Goal: Task Accomplishment & Management: Manage account settings

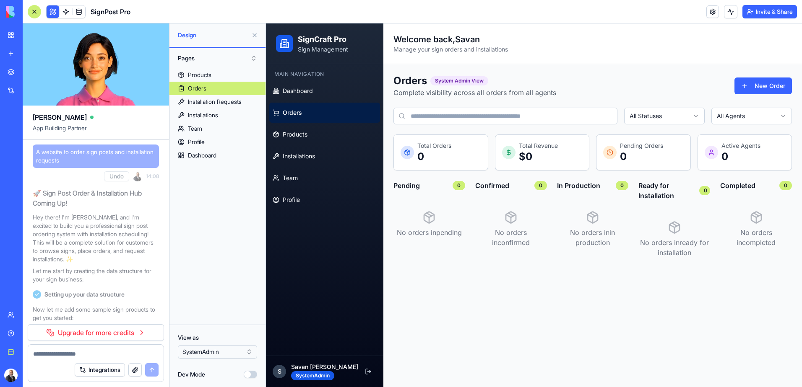
scroll to position [7188, 0]
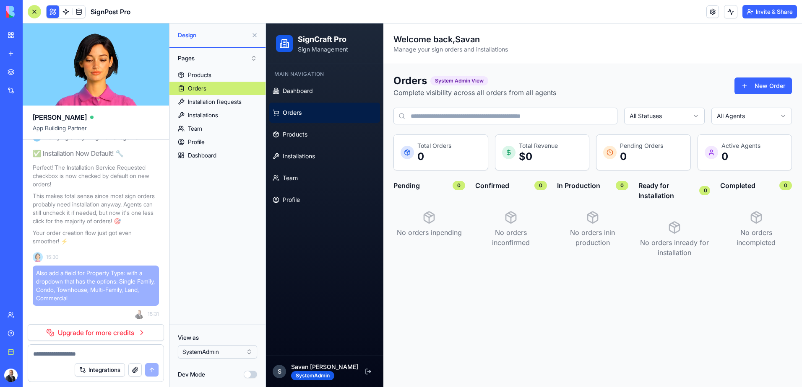
click at [11, 13] on img at bounding box center [32, 12] width 52 height 12
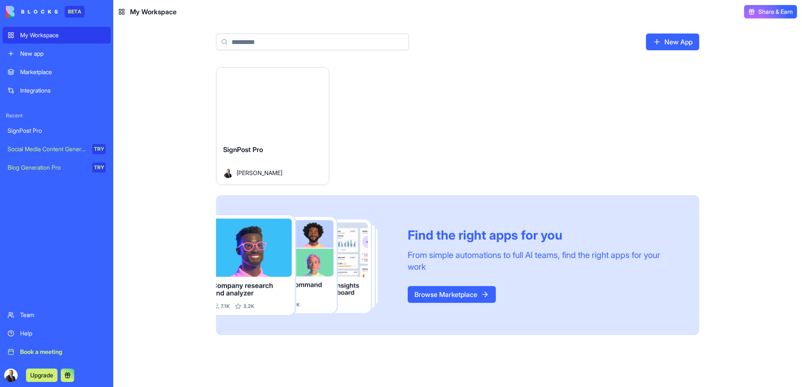
click at [41, 131] on div "SignPost Pro" at bounding box center [57, 131] width 98 height 8
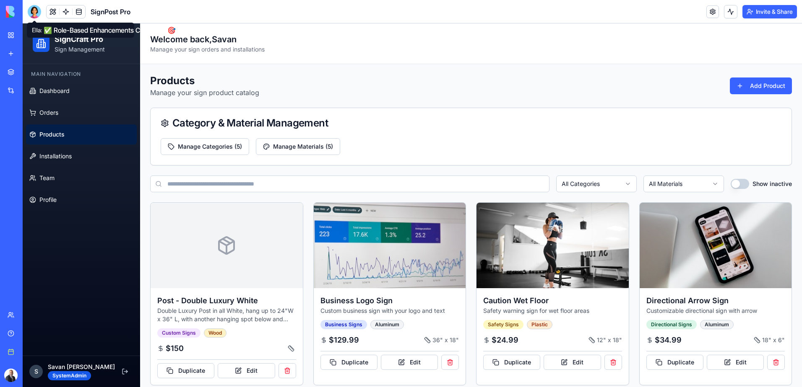
click at [36, 13] on div at bounding box center [34, 11] width 13 height 13
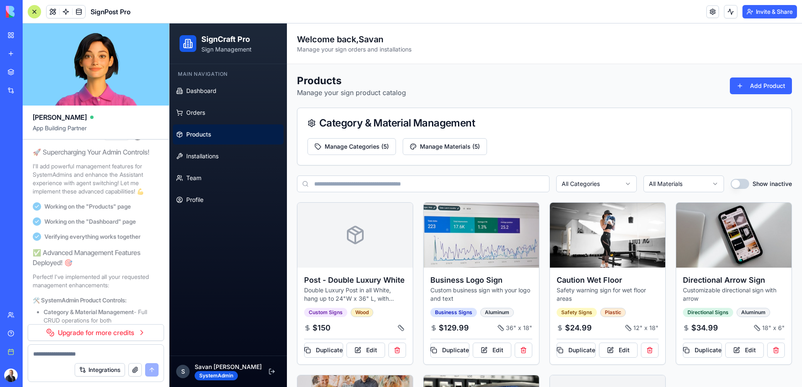
scroll to position [8529, 0]
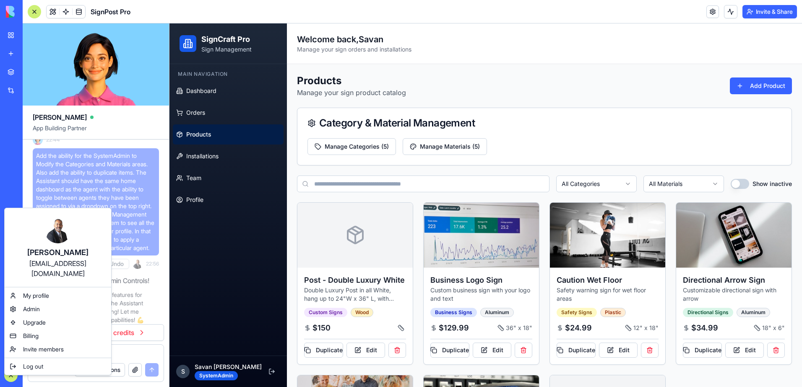
click at [15, 376] on html "BETA My Workspace New app Marketplace Integrations Recent SignPost Pro Social M…" at bounding box center [401, 193] width 802 height 387
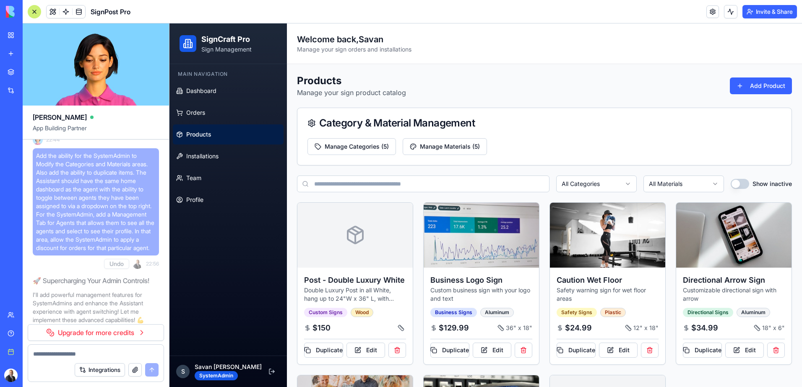
click at [42, 376] on button "Upgrade" at bounding box center [41, 375] width 31 height 13
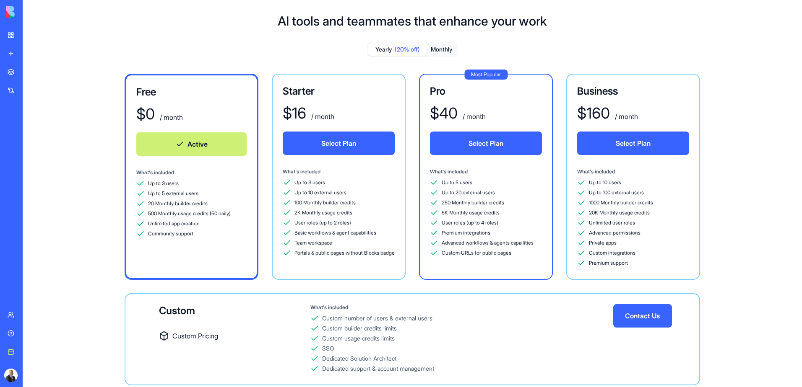
click at [31, 32] on div "My Workspace" at bounding box center [25, 35] width 11 height 8
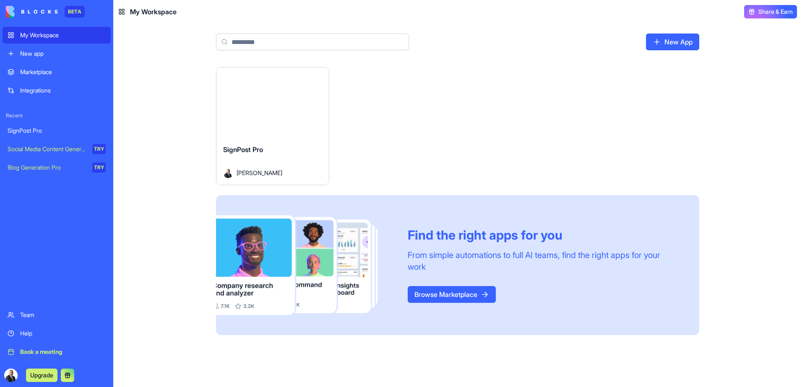
click at [37, 13] on img at bounding box center [32, 12] width 52 height 12
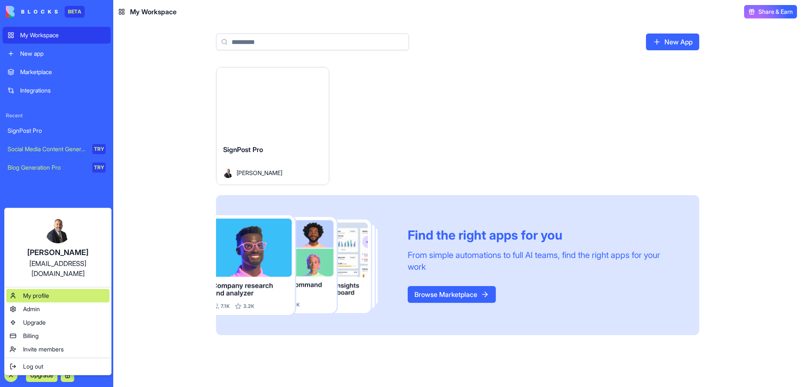
click at [47, 290] on div "My profile" at bounding box center [57, 295] width 103 height 13
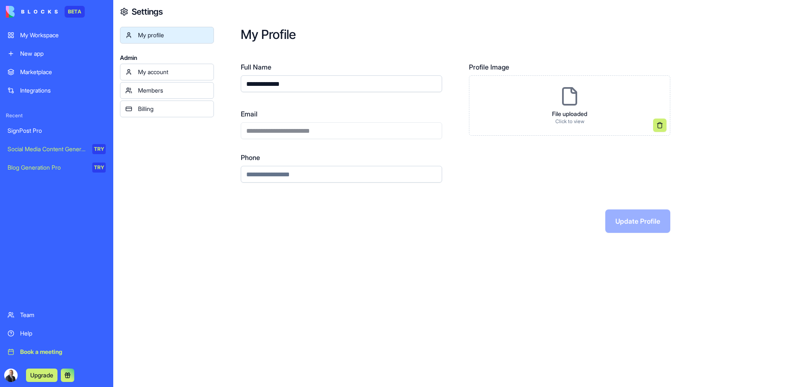
click at [148, 110] on div "Billing" at bounding box center [173, 109] width 70 height 8
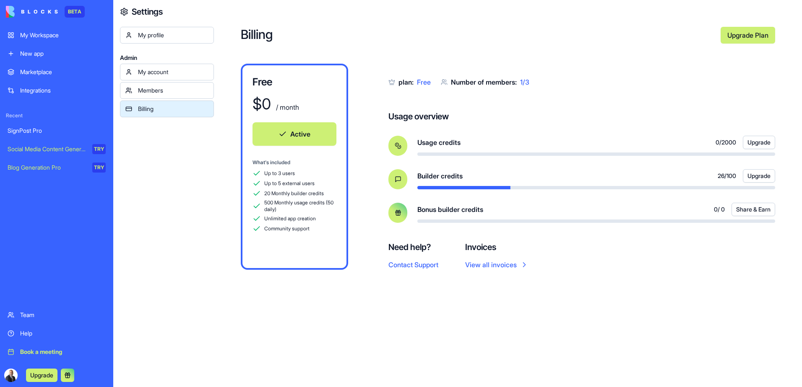
click at [50, 31] on div "My Workspace" at bounding box center [63, 35] width 86 height 8
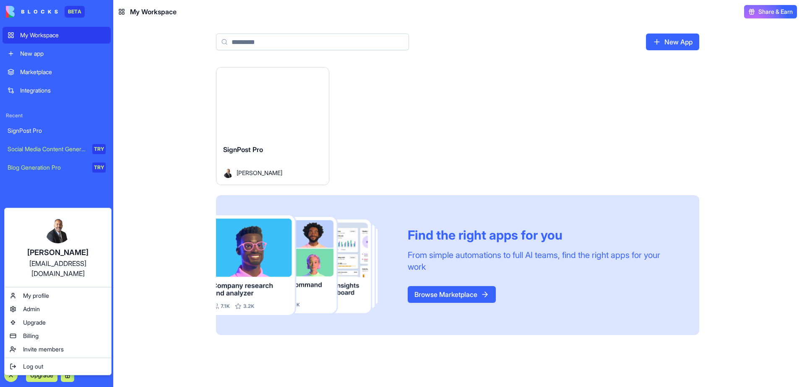
click at [17, 14] on html "BETA My Workspace New app Marketplace Integrations Recent SignPost Pro Social M…" at bounding box center [401, 193] width 802 height 387
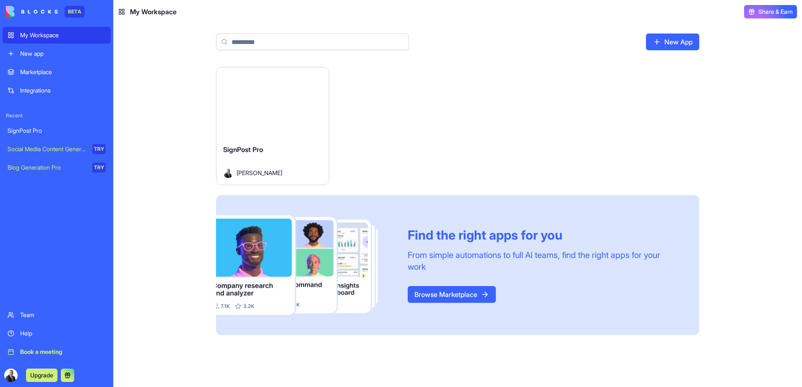
click at [17, 14] on img at bounding box center [32, 12] width 52 height 12
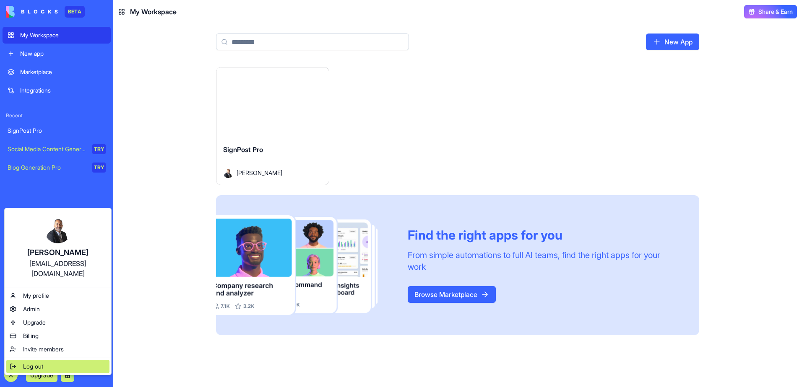
click at [35, 363] on span "Log out" at bounding box center [33, 367] width 20 height 8
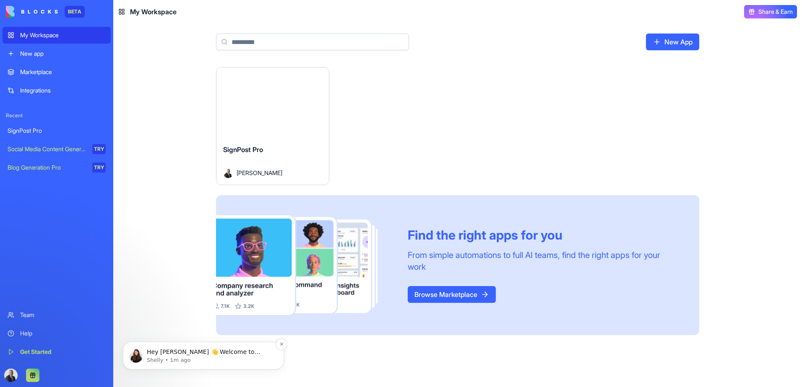
click at [231, 355] on p "Hey Savan 👋 Welcome to Blocks 🙌 I'm here if you have any questions!" at bounding box center [210, 352] width 127 height 8
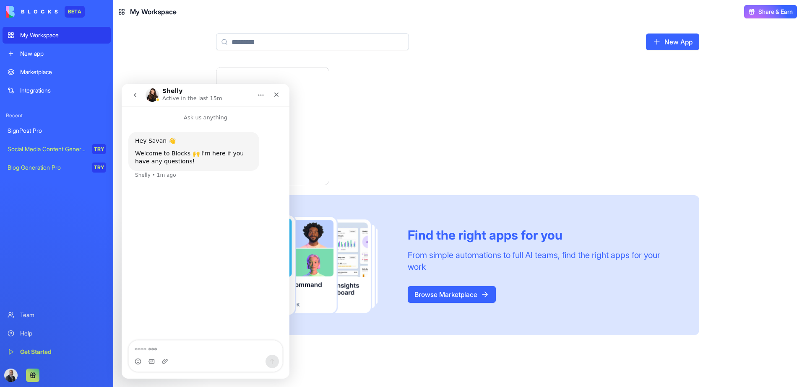
click at [258, 94] on icon "Home" at bounding box center [260, 95] width 7 height 7
click at [259, 94] on icon "Home" at bounding box center [260, 95] width 7 height 7
click at [139, 97] on button "go back" at bounding box center [135, 95] width 16 height 16
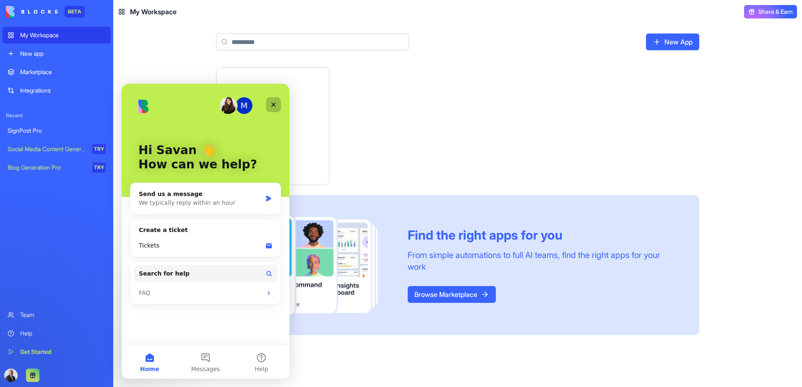
click at [277, 105] on div "Close" at bounding box center [273, 104] width 15 height 15
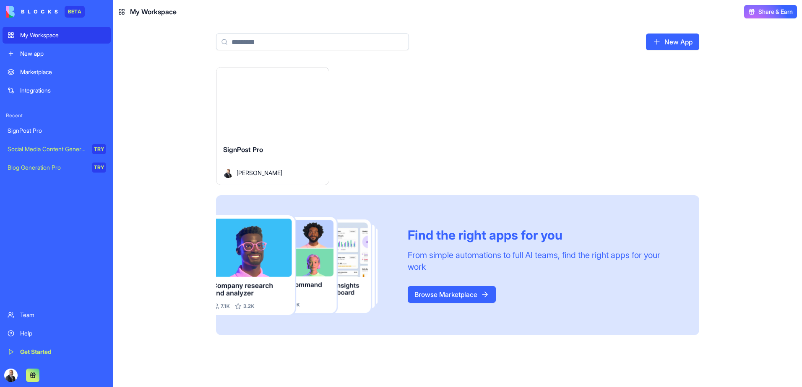
click at [36, 127] on div "SignPost Pro" at bounding box center [57, 131] width 98 height 8
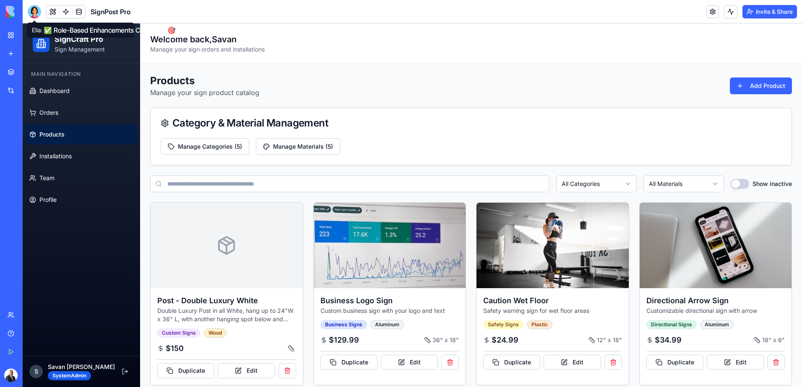
click at [39, 12] on div at bounding box center [34, 11] width 13 height 13
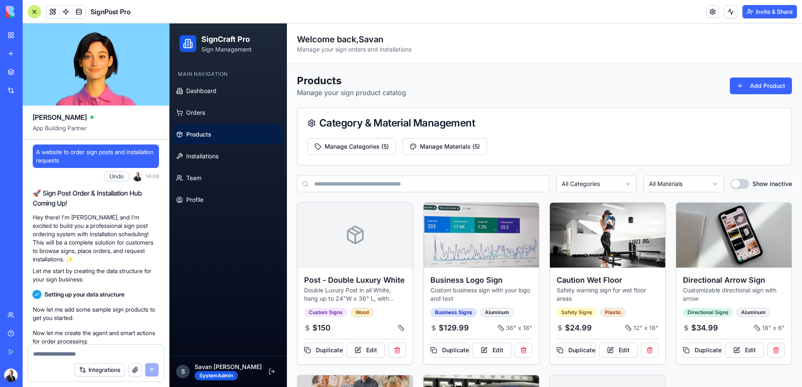
scroll to position [10397, 0]
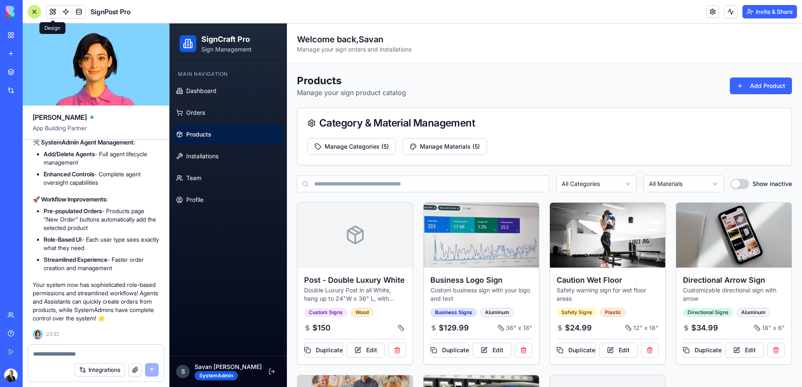
click at [54, 13] on button at bounding box center [53, 11] width 13 height 13
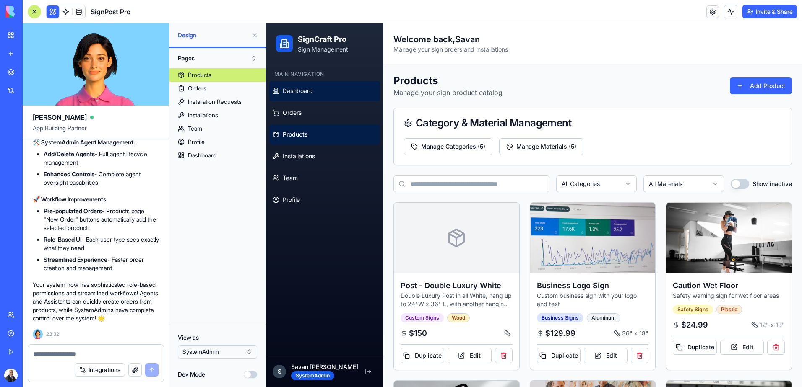
click at [295, 91] on span "Dashboard" at bounding box center [298, 91] width 30 height 8
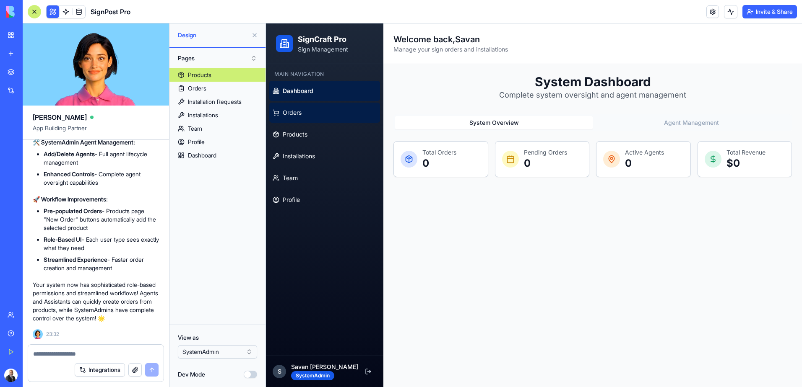
click at [298, 116] on span "Orders" at bounding box center [292, 113] width 19 height 8
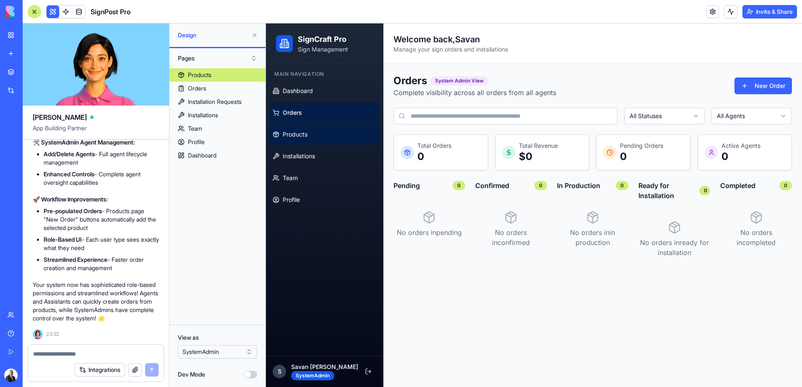
click at [298, 127] on link "Products" at bounding box center [324, 135] width 111 height 20
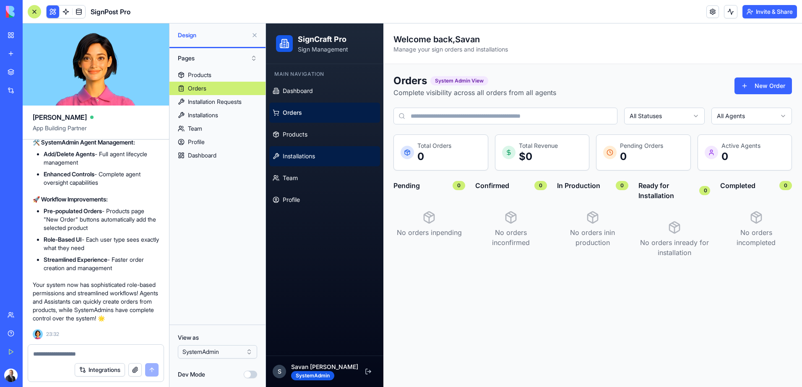
click at [301, 161] on link "Installations" at bounding box center [324, 156] width 111 height 20
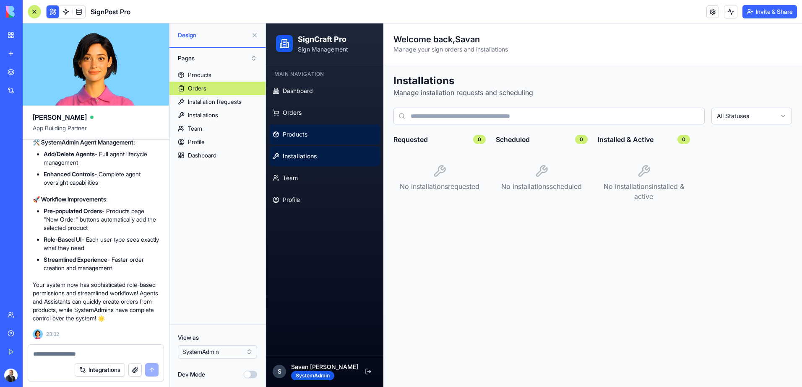
click at [302, 132] on span "Products" at bounding box center [295, 134] width 25 height 8
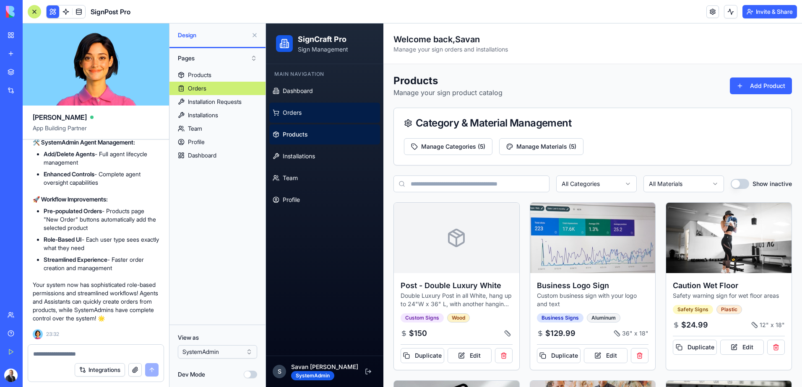
click at [300, 110] on span "Orders" at bounding box center [292, 113] width 19 height 8
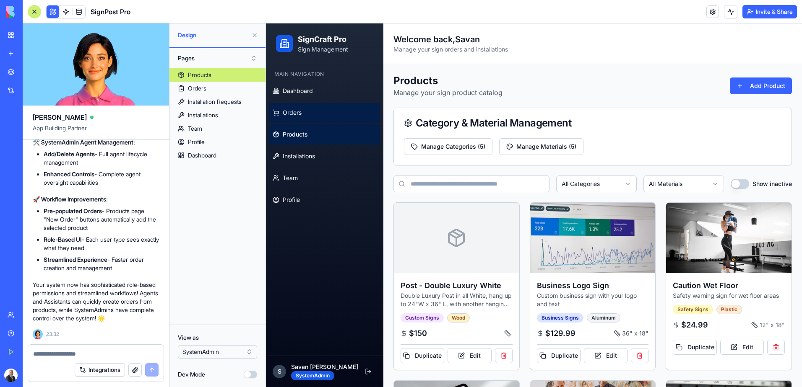
click at [297, 114] on span "Orders" at bounding box center [292, 113] width 19 height 8
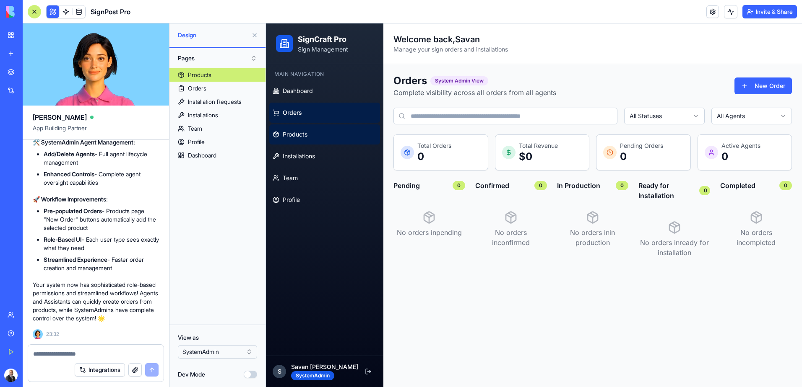
click at [297, 133] on span "Products" at bounding box center [295, 134] width 25 height 8
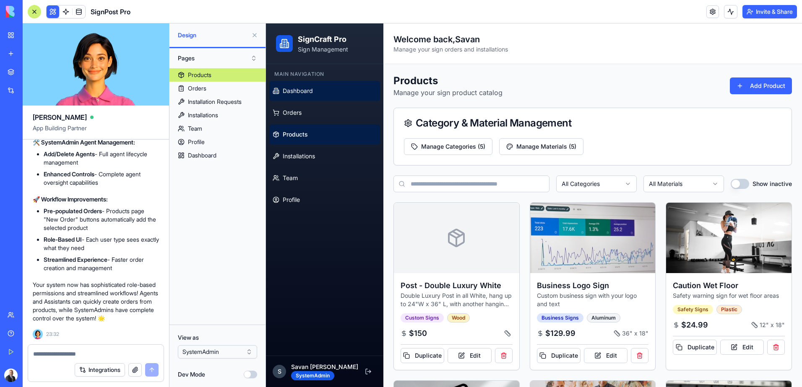
click at [298, 94] on span "Dashboard" at bounding box center [298, 91] width 30 height 8
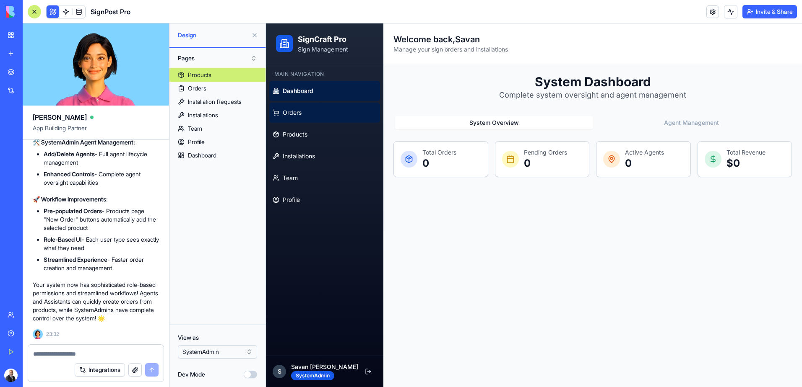
click at [301, 113] on span "Orders" at bounding box center [292, 113] width 19 height 8
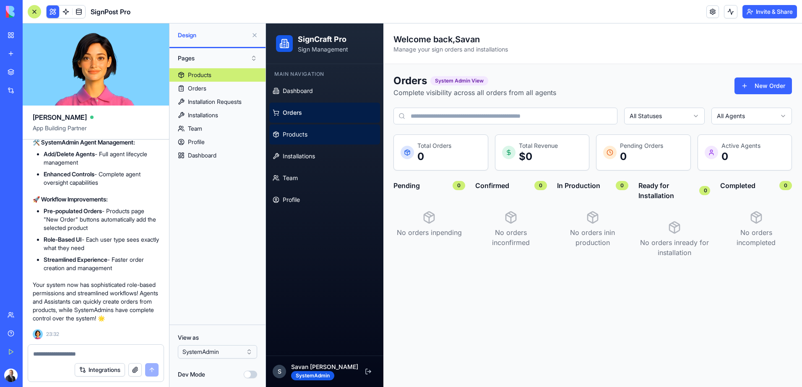
click at [300, 133] on span "Products" at bounding box center [295, 134] width 25 height 8
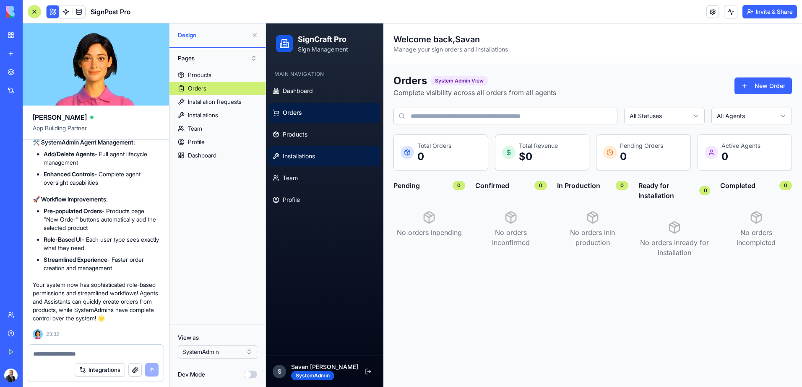
click at [301, 155] on span "Installations" at bounding box center [299, 156] width 32 height 8
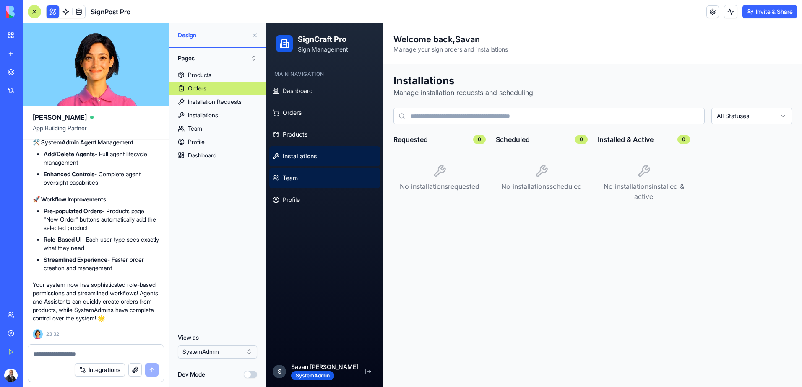
click at [299, 178] on link "Team" at bounding box center [324, 178] width 111 height 20
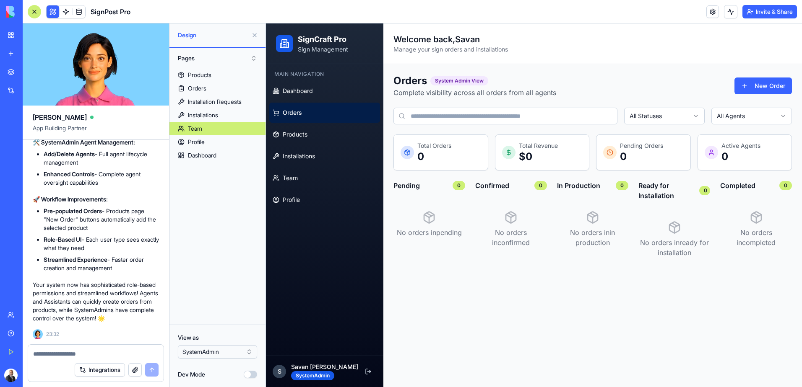
click at [299, 197] on span "Profile" at bounding box center [291, 200] width 17 height 8
click at [300, 181] on link "Team" at bounding box center [324, 178] width 111 height 20
click at [301, 158] on span "Installations" at bounding box center [299, 156] width 32 height 8
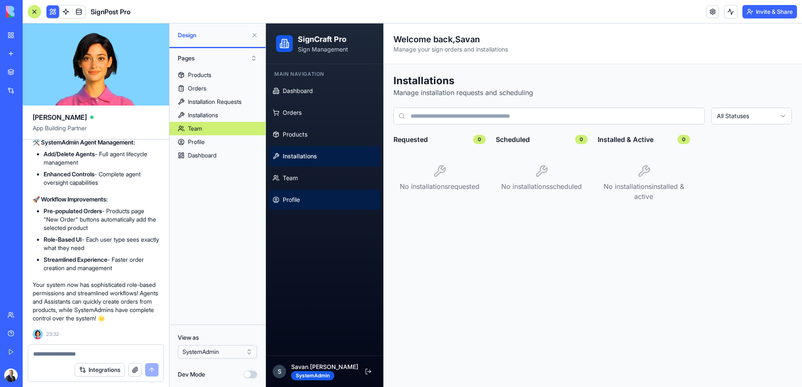
click at [296, 201] on span "Profile" at bounding box center [291, 200] width 17 height 8
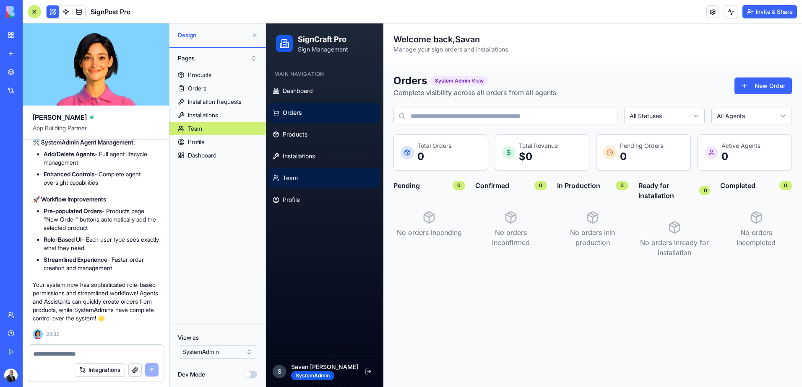
click at [297, 173] on link "Team" at bounding box center [324, 178] width 111 height 20
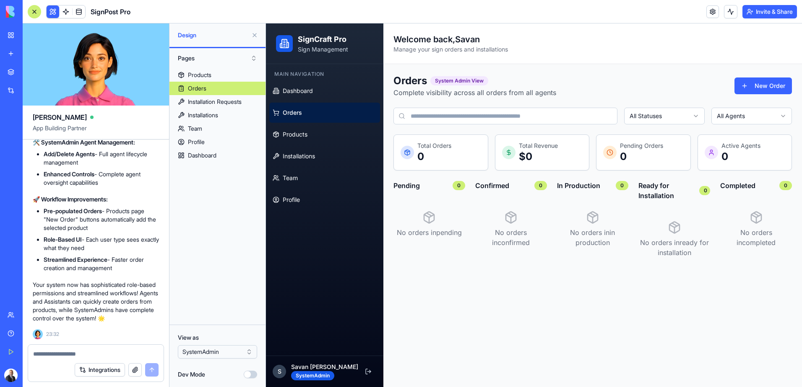
click at [296, 115] on span "Orders" at bounding box center [292, 113] width 19 height 8
click at [296, 95] on span "Dashboard" at bounding box center [298, 91] width 30 height 8
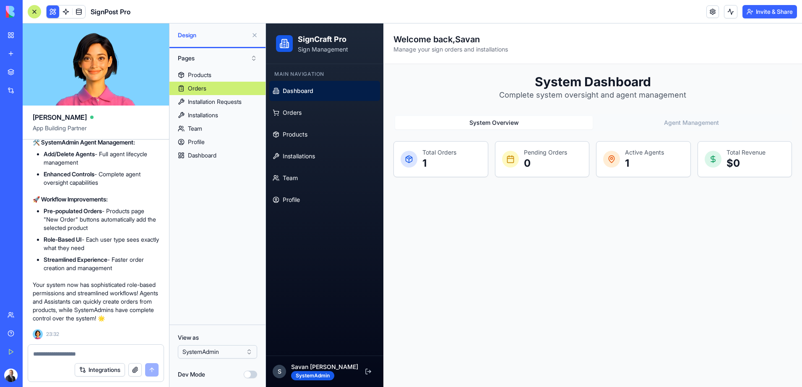
click at [670, 120] on button "Agent Management" at bounding box center [690, 122] width 197 height 13
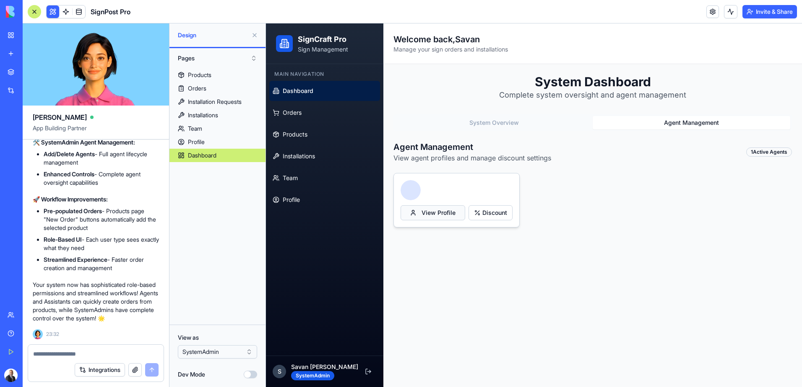
click at [440, 214] on button "View Profile" at bounding box center [432, 212] width 65 height 15
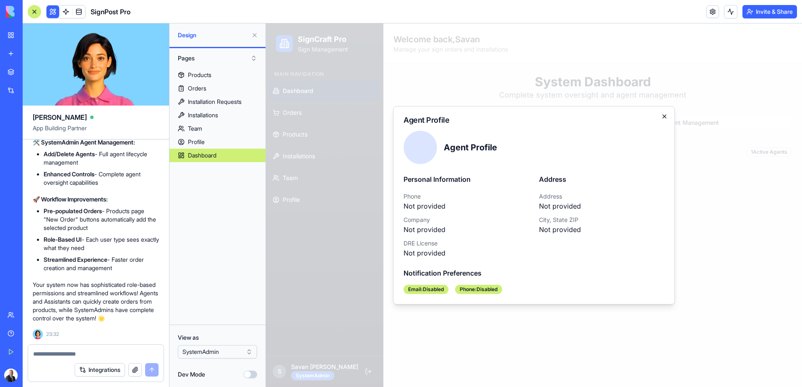
click at [664, 116] on icon "button" at bounding box center [664, 116] width 7 height 7
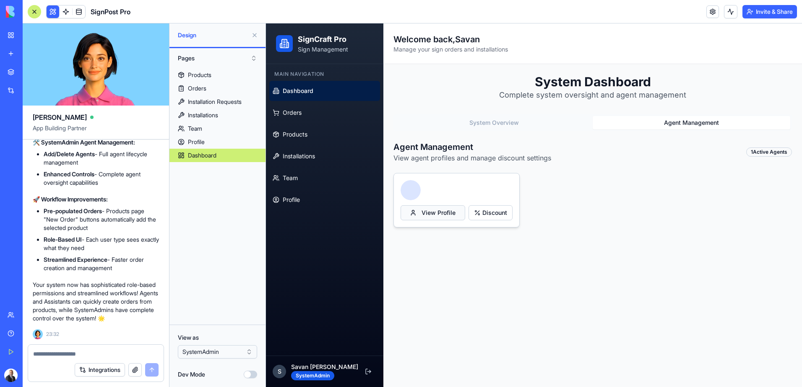
click at [419, 211] on button "View Profile" at bounding box center [432, 212] width 65 height 15
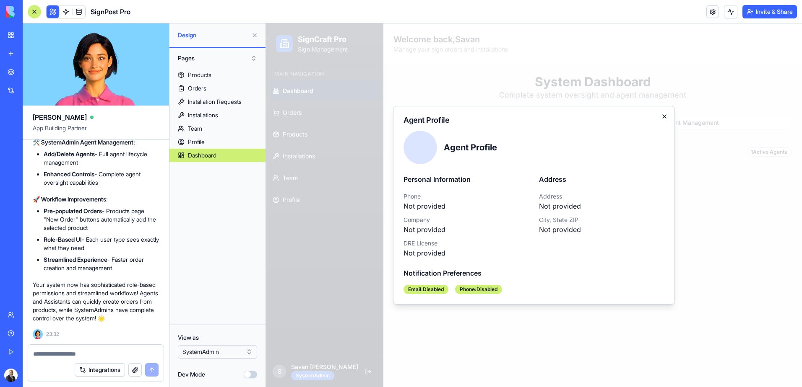
click at [662, 118] on icon "button" at bounding box center [664, 116] width 7 height 7
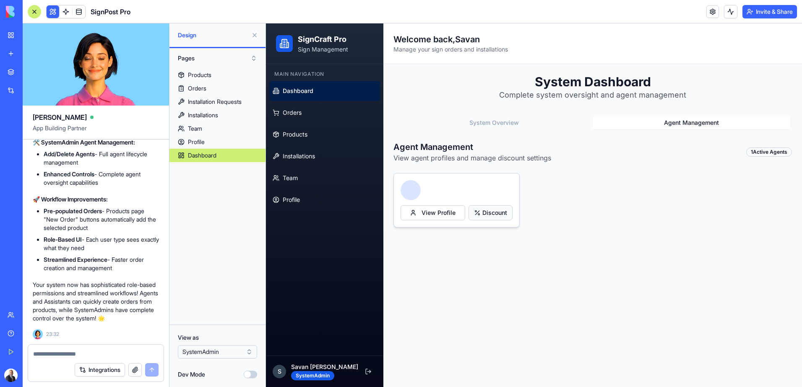
click at [486, 210] on button "Discount" at bounding box center [490, 212] width 44 height 15
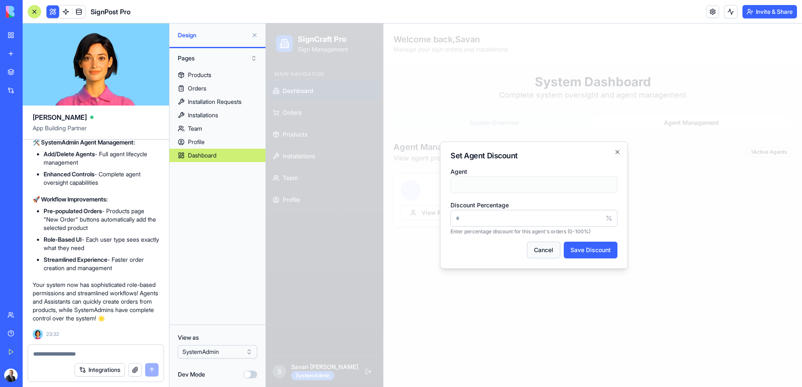
click at [540, 253] on button "Cancel" at bounding box center [544, 250] width 34 height 17
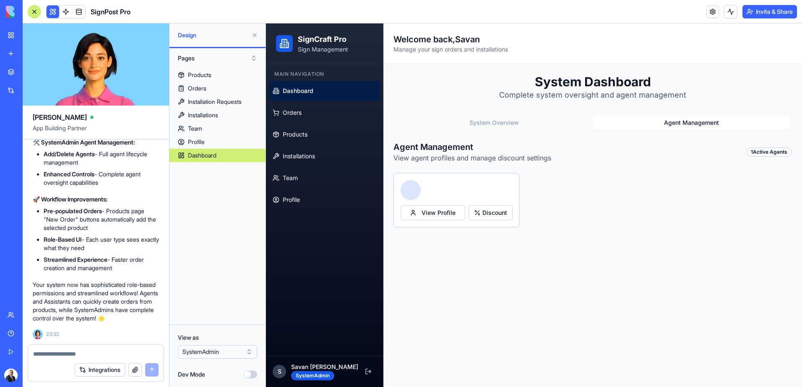
click at [468, 124] on button "System Overview" at bounding box center [493, 122] width 197 height 13
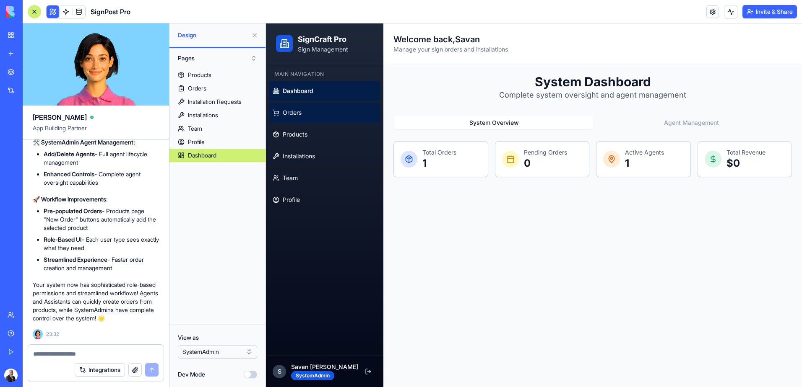
click at [292, 113] on span "Orders" at bounding box center [292, 113] width 19 height 8
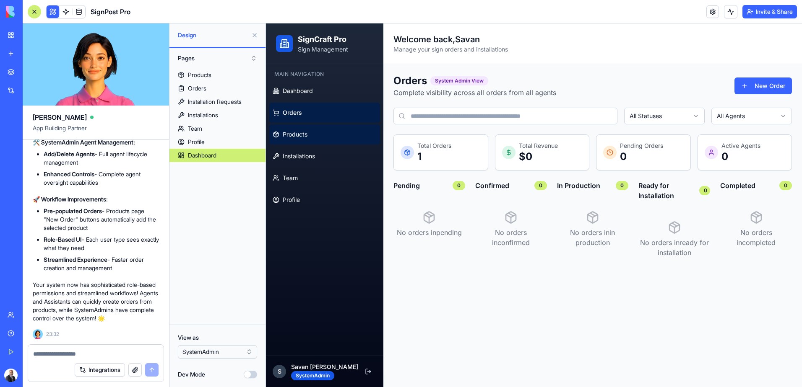
click at [296, 133] on span "Products" at bounding box center [295, 134] width 25 height 8
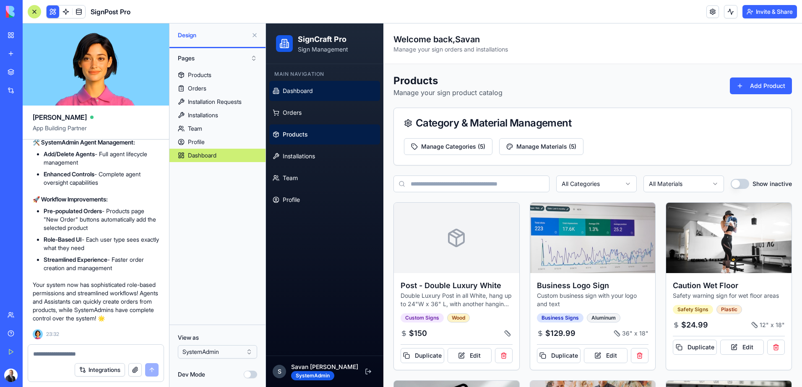
click at [295, 90] on span "Dashboard" at bounding box center [298, 91] width 30 height 8
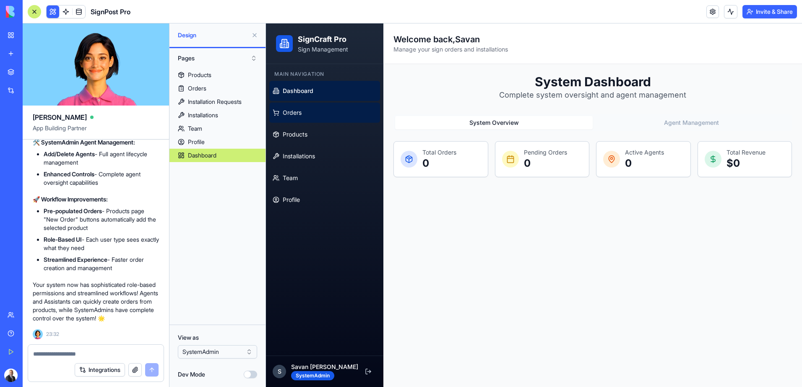
click at [298, 117] on link "Orders" at bounding box center [324, 113] width 111 height 20
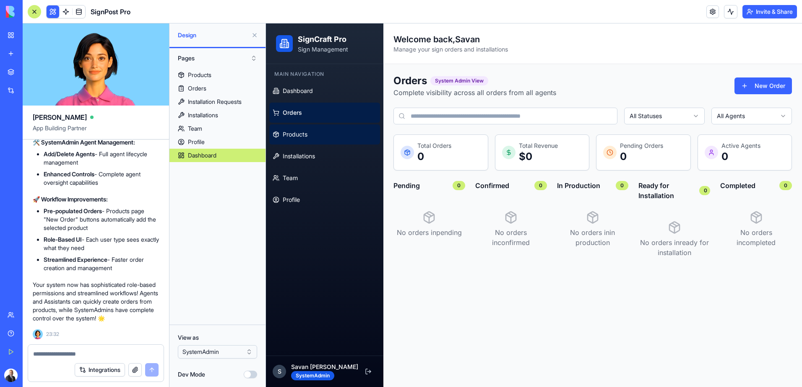
click at [299, 131] on span "Products" at bounding box center [295, 134] width 25 height 8
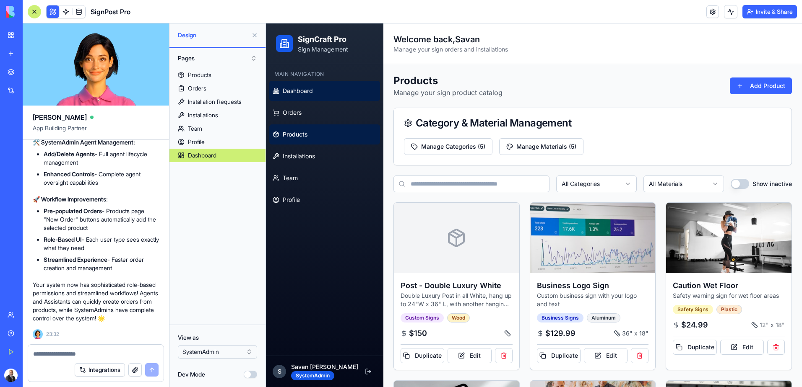
click at [296, 90] on span "Dashboard" at bounding box center [298, 91] width 30 height 8
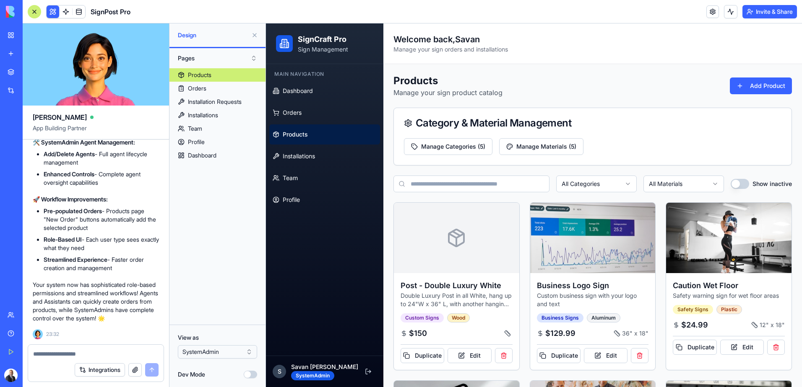
click at [296, 90] on span "Dashboard" at bounding box center [298, 91] width 30 height 8
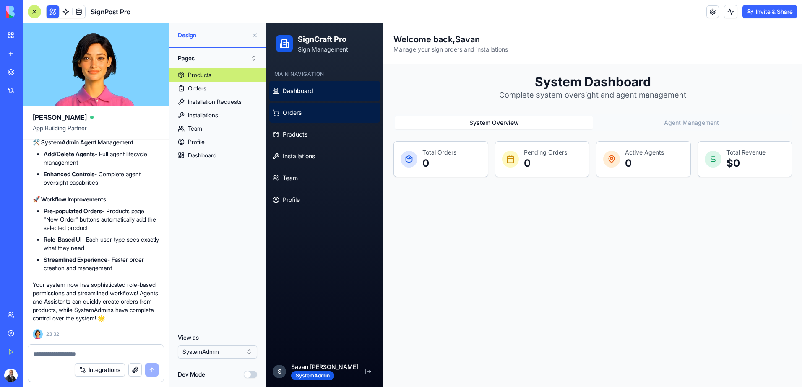
click at [291, 111] on span "Orders" at bounding box center [292, 113] width 19 height 8
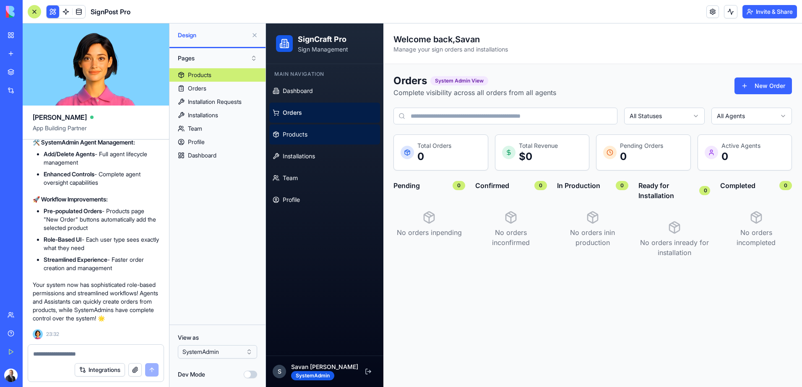
click at [293, 134] on span "Products" at bounding box center [295, 134] width 25 height 8
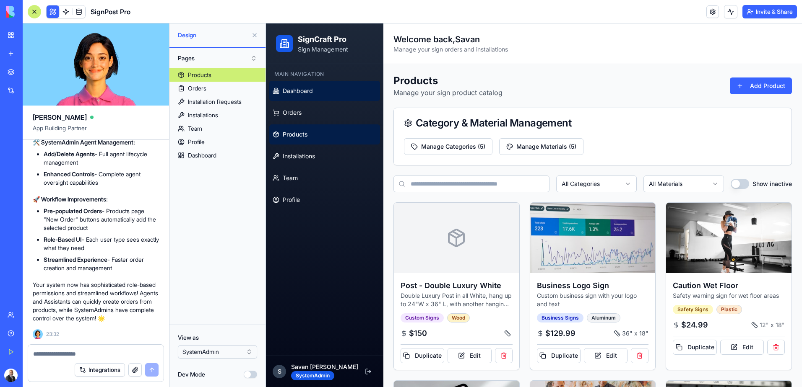
click at [293, 92] on span "Dashboard" at bounding box center [298, 91] width 30 height 8
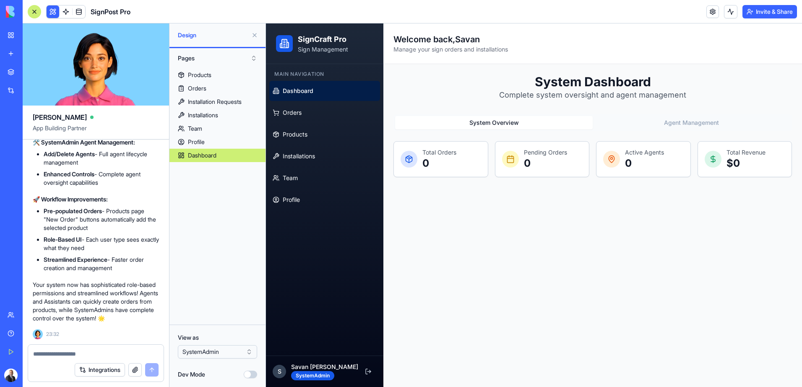
click at [216, 351] on html "BETA My Workspace New app Marketplace Integrations Recent SignPost Pro Social M…" at bounding box center [401, 193] width 802 height 387
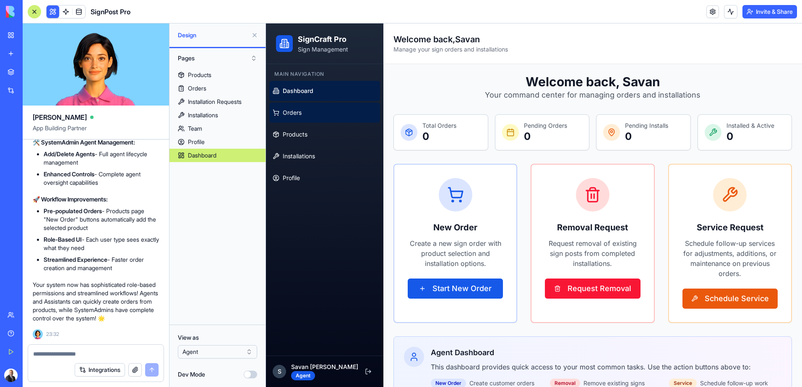
click at [318, 114] on link "Orders" at bounding box center [324, 113] width 111 height 20
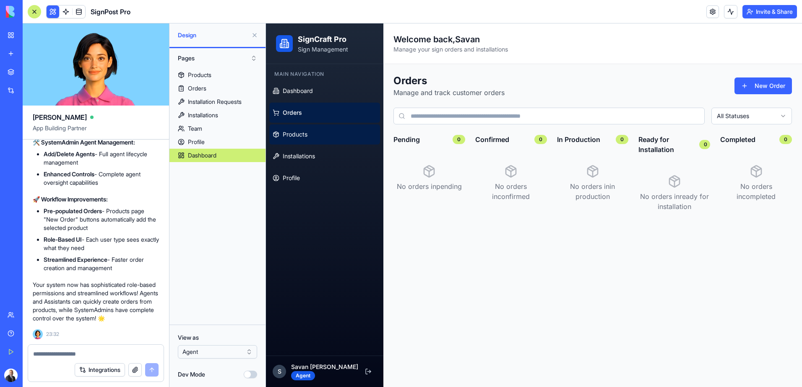
click at [310, 133] on link "Products" at bounding box center [324, 135] width 111 height 20
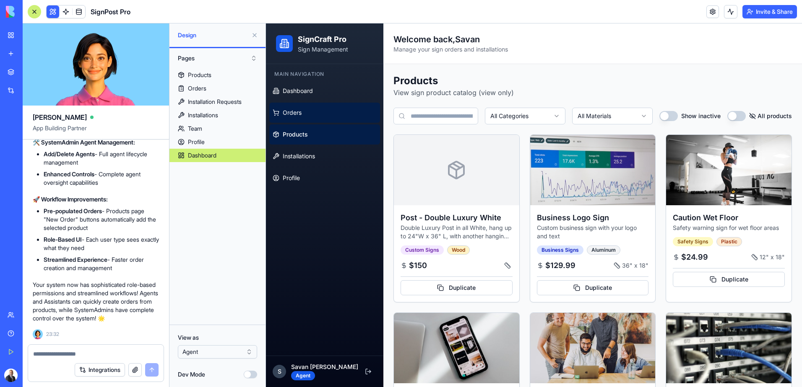
click at [307, 118] on link "Orders" at bounding box center [324, 113] width 111 height 20
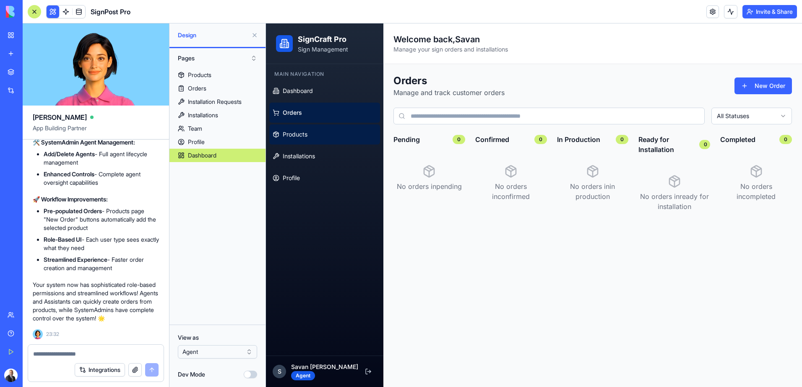
click at [306, 133] on span "Products" at bounding box center [295, 134] width 25 height 8
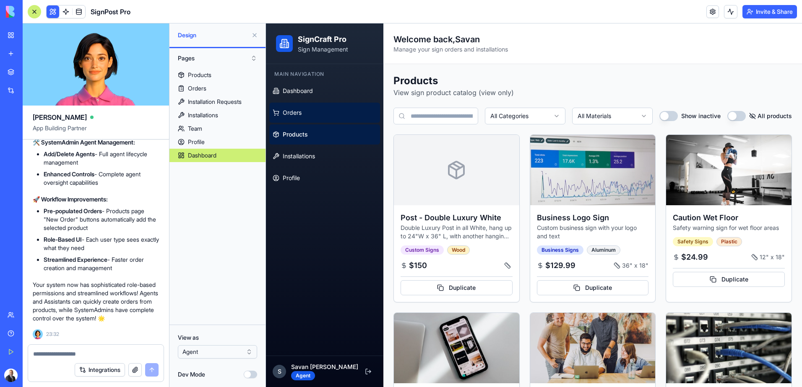
click at [302, 112] on link "Orders" at bounding box center [324, 113] width 111 height 20
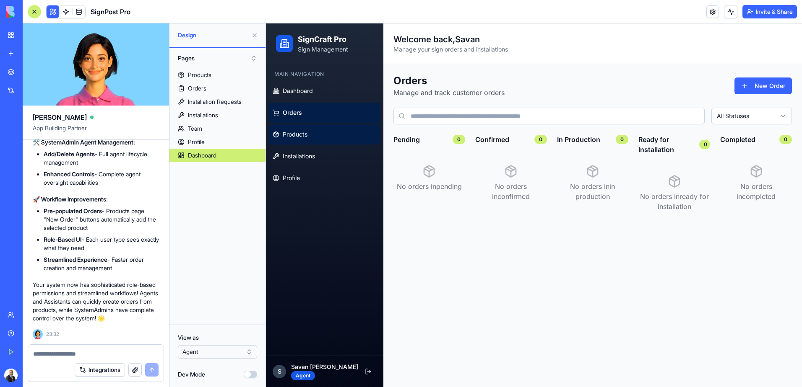
click at [303, 138] on span "Products" at bounding box center [295, 134] width 25 height 8
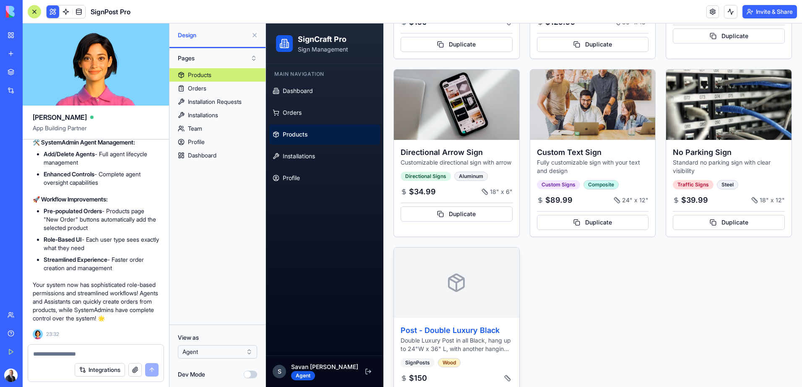
scroll to position [278, 0]
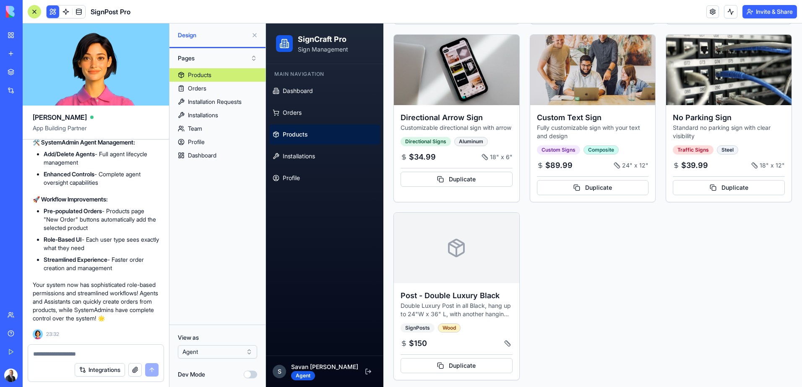
click at [199, 358] on html "BETA My Workspace New app Marketplace Integrations Recent SignPost Pro Social M…" at bounding box center [401, 193] width 802 height 387
click at [201, 356] on html "BETA My Workspace New app Marketplace Integrations Recent SignPost Pro Social M…" at bounding box center [401, 193] width 802 height 387
click at [204, 356] on html "BETA My Workspace New app Marketplace Integrations Recent SignPost Pro Social M…" at bounding box center [401, 193] width 802 height 387
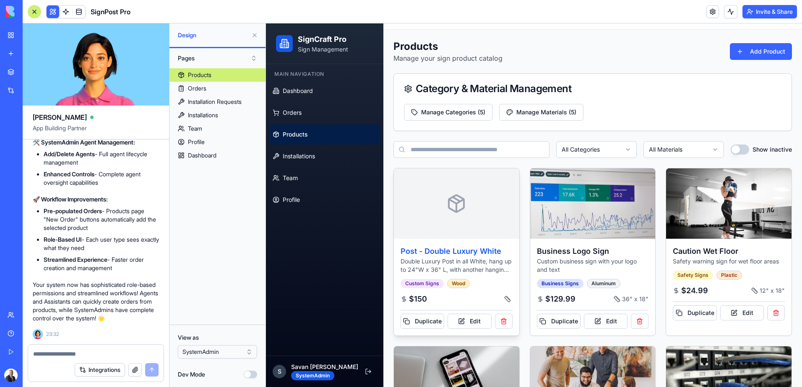
scroll to position [0, 0]
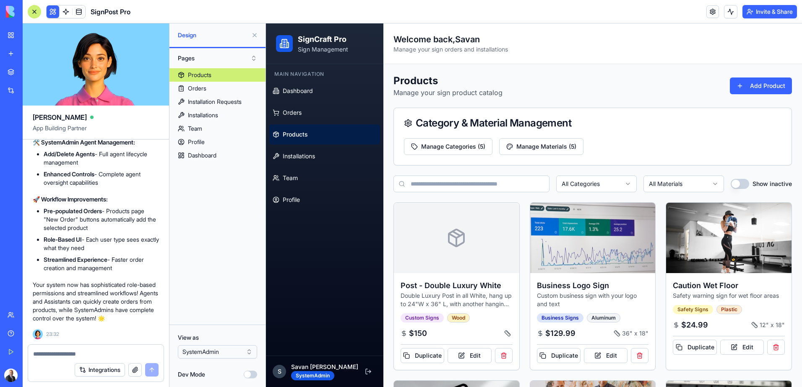
click at [225, 349] on html "BETA My Workspace New app Marketplace Integrations Recent SignPost Pro Social M…" at bounding box center [401, 193] width 802 height 387
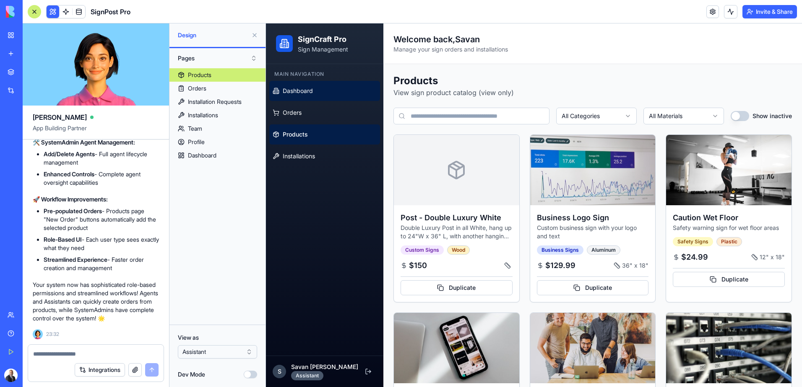
click at [310, 91] on span "Dashboard" at bounding box center [298, 91] width 30 height 8
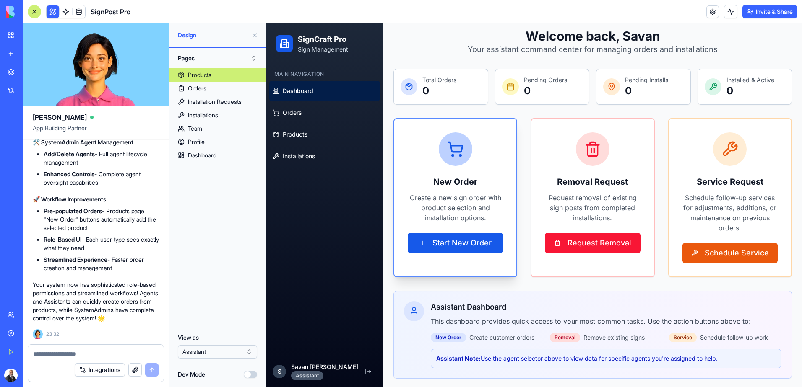
scroll to position [47, 0]
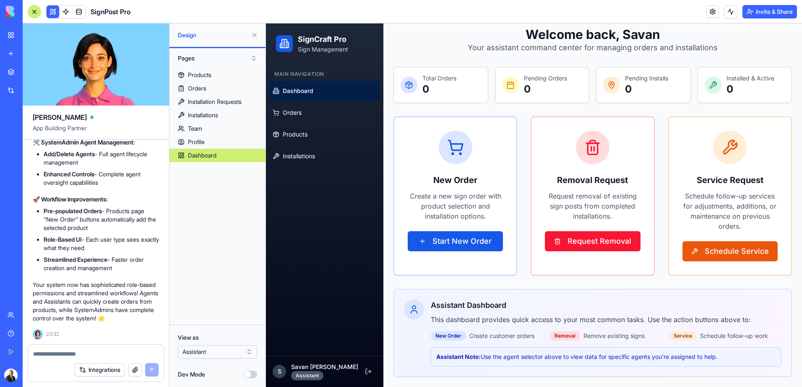
click at [227, 353] on html "BETA My Workspace New app Marketplace Integrations Recent SignPost Pro Social M…" at bounding box center [401, 193] width 802 height 387
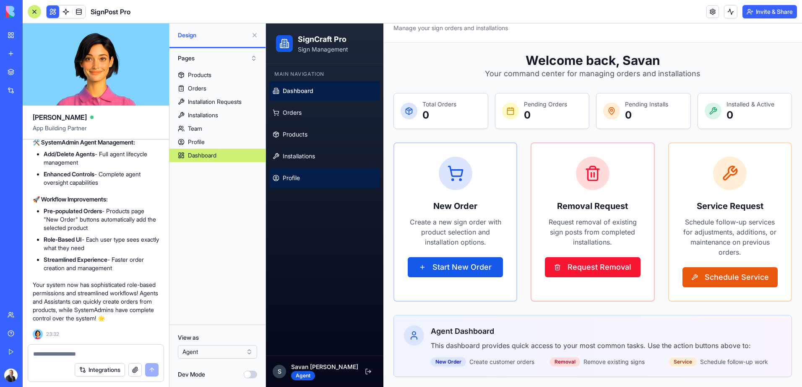
click at [302, 174] on link "Profile" at bounding box center [324, 178] width 111 height 20
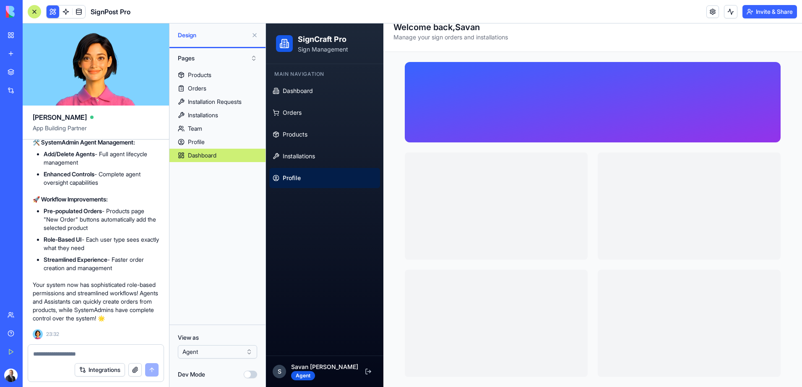
scroll to position [18, 0]
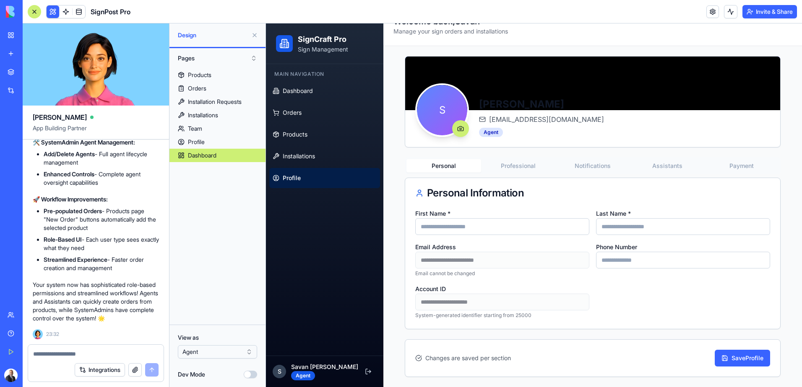
click at [497, 226] on input "First Name *" at bounding box center [502, 226] width 174 height 17
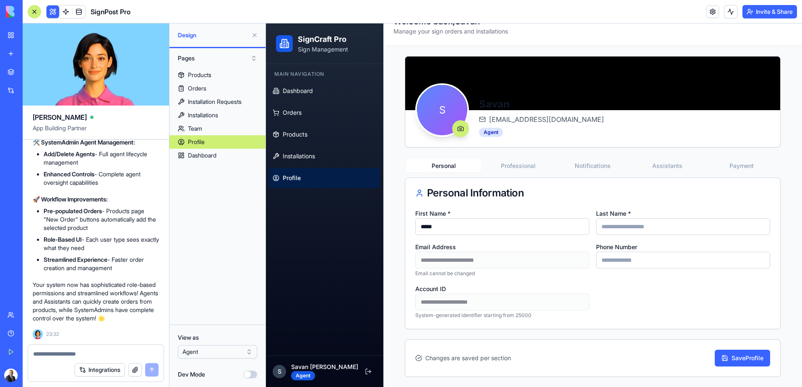
type input "*****"
type input "*******"
click at [522, 169] on button "Professional" at bounding box center [518, 165] width 75 height 13
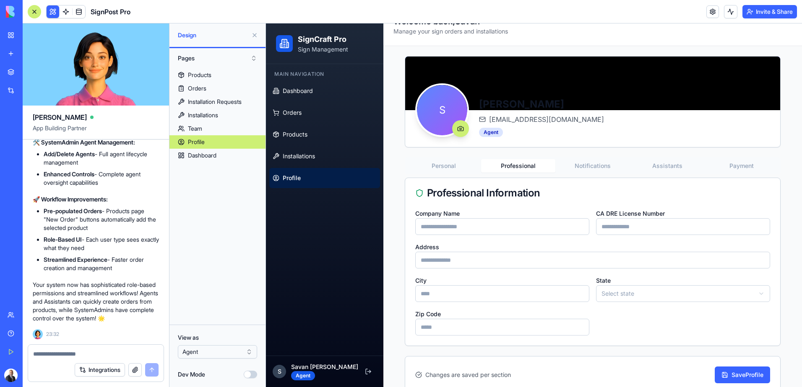
click at [578, 168] on div "S Savan Thakkar savan@scenerealestate.com Agent Personal Professional Notificat…" at bounding box center [593, 225] width 376 height 338
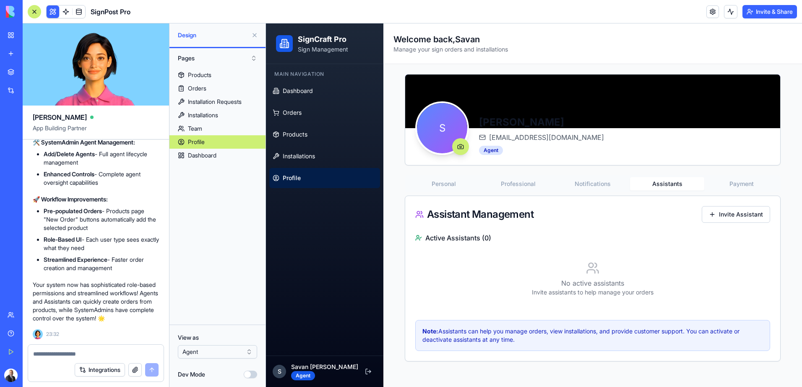
click at [661, 178] on button "Assistants" at bounding box center [667, 183] width 75 height 13
click at [527, 184] on button "Professional" at bounding box center [518, 183] width 75 height 13
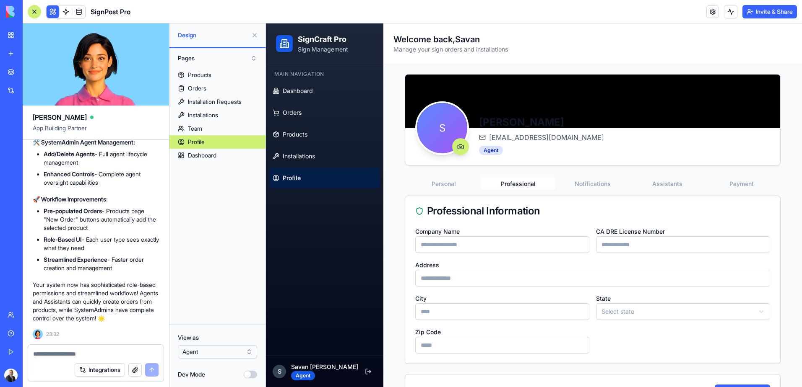
click at [598, 187] on button "Notifications" at bounding box center [592, 183] width 75 height 13
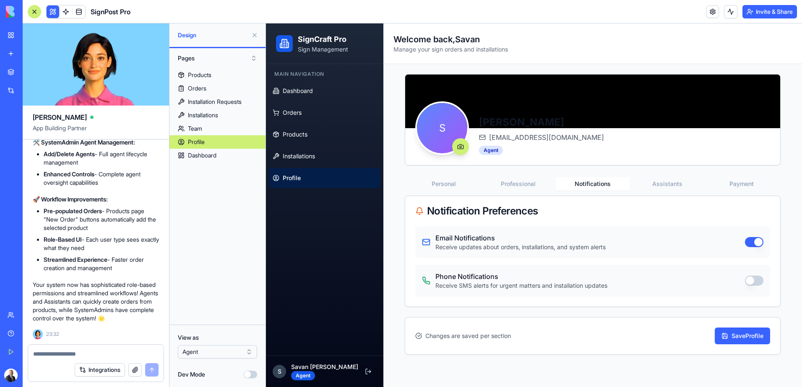
click at [433, 186] on button "Personal" at bounding box center [443, 183] width 75 height 13
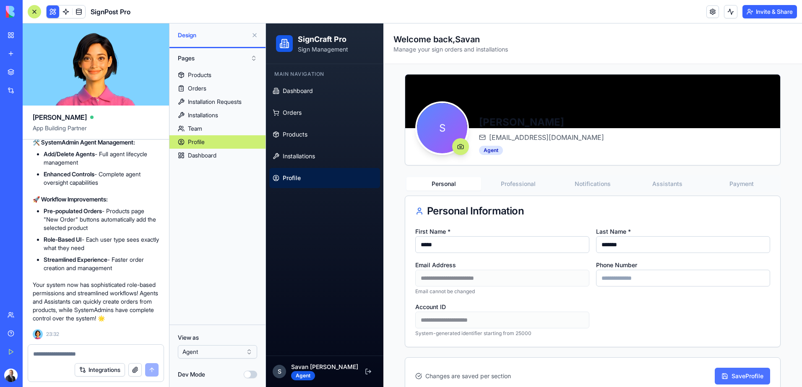
click at [742, 380] on div "Save Profile" at bounding box center [742, 376] width 42 height 8
click at [220, 353] on html "BETA My Workspace New app Marketplace Integrations Recent SignPost Pro Social M…" at bounding box center [401, 193] width 802 height 387
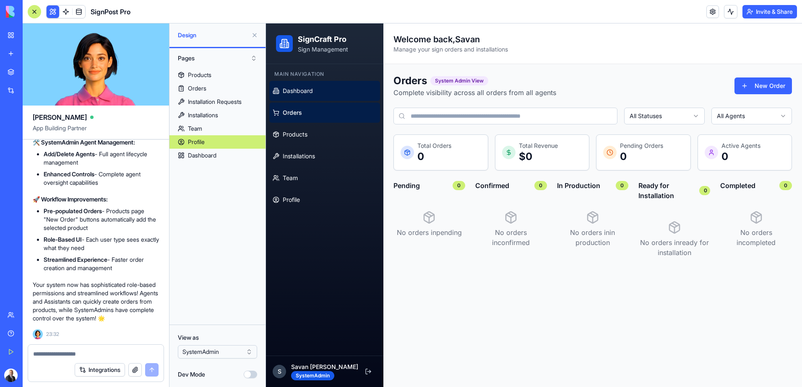
click at [306, 90] on span "Dashboard" at bounding box center [298, 91] width 30 height 8
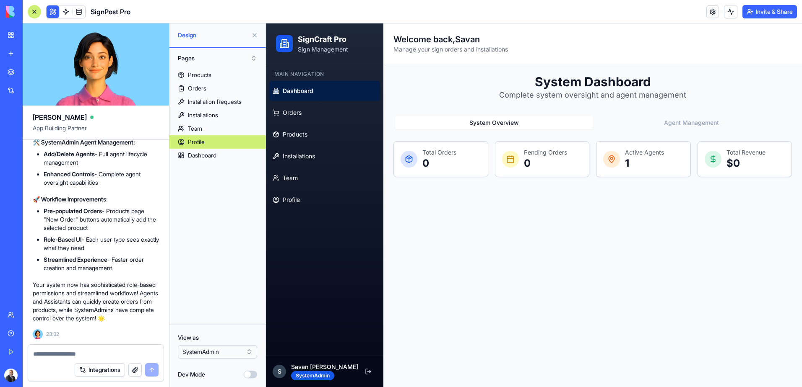
click at [660, 121] on button "Agent Management" at bounding box center [690, 122] width 197 height 13
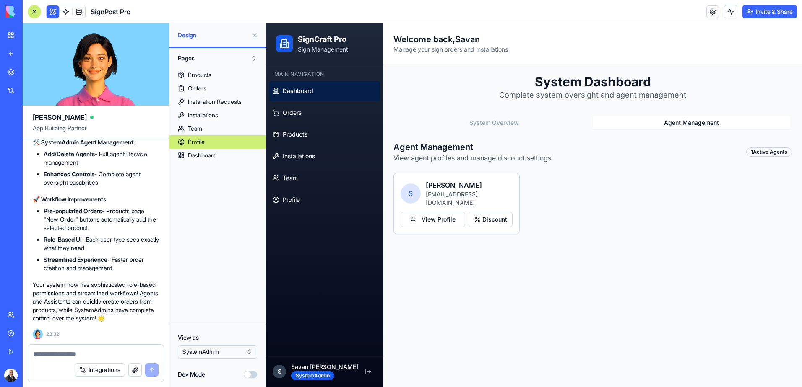
click at [557, 122] on button "System Overview" at bounding box center [493, 122] width 197 height 13
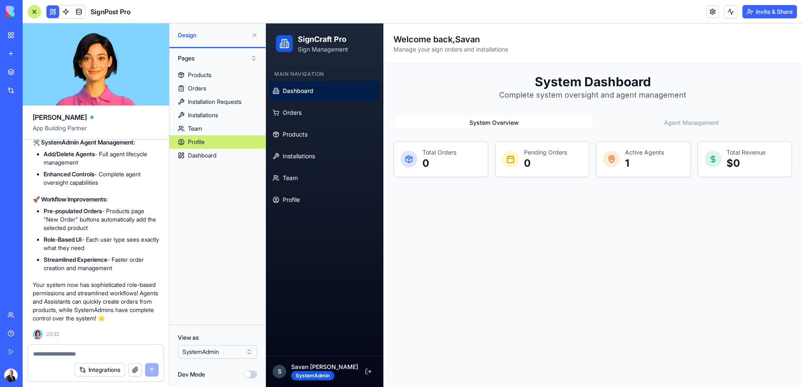
click at [633, 125] on button "Agent Management" at bounding box center [690, 122] width 197 height 13
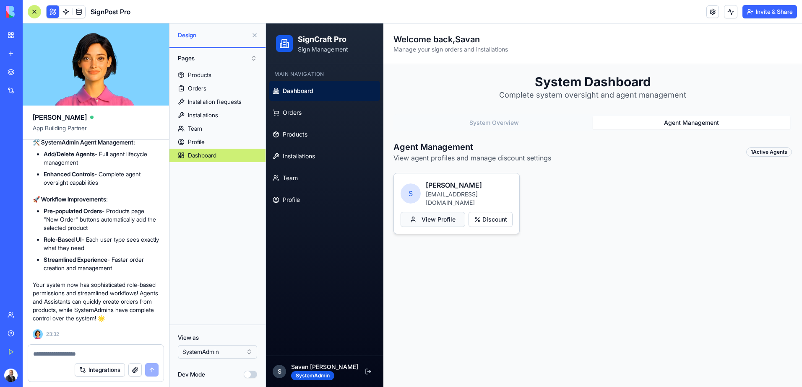
click at [442, 213] on button "View Profile" at bounding box center [432, 219] width 65 height 15
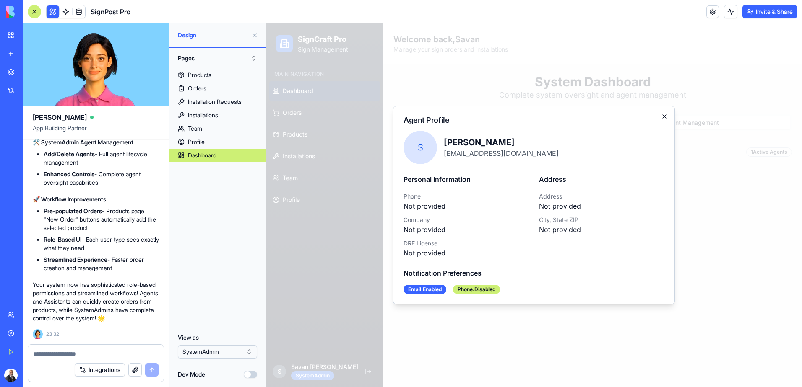
click at [662, 117] on icon "button" at bounding box center [664, 116] width 7 height 7
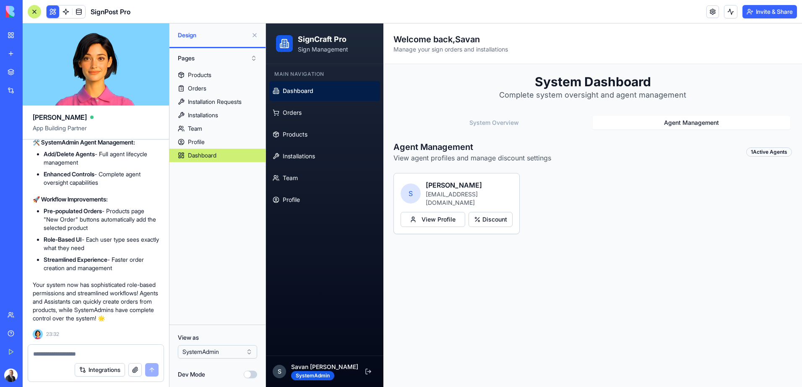
click at [206, 352] on html "BETA My Workspace New app Marketplace Integrations Recent SignPost Pro Social M…" at bounding box center [401, 193] width 802 height 387
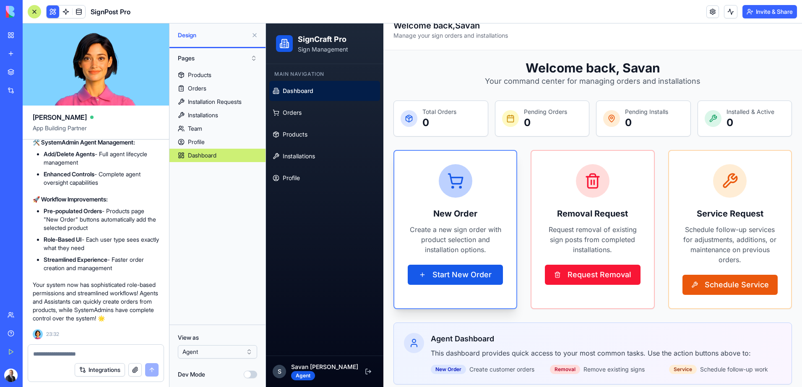
scroll to position [21, 0]
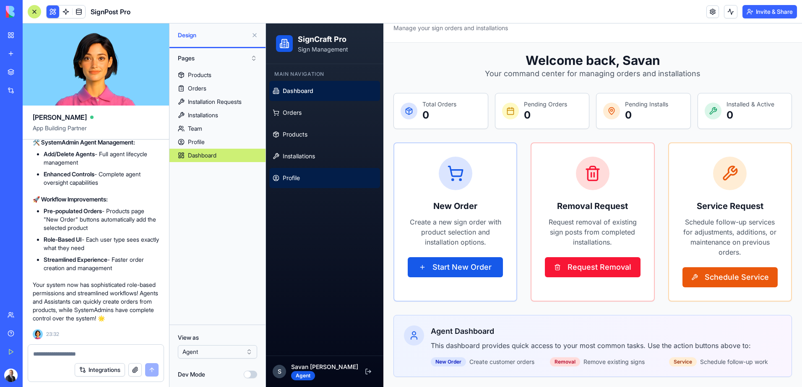
click at [312, 181] on link "Profile" at bounding box center [324, 178] width 111 height 20
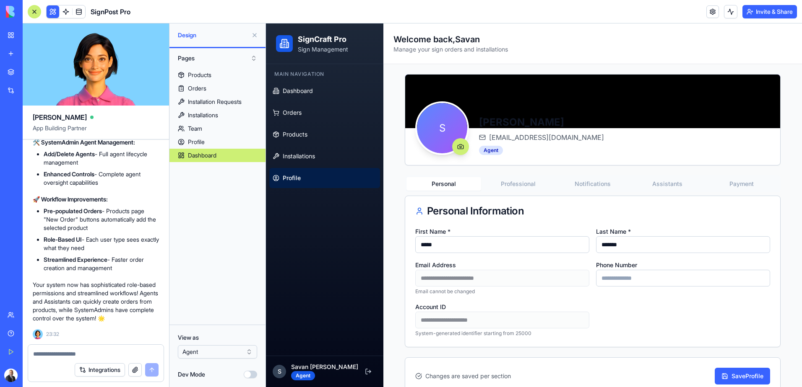
click at [654, 171] on div "**********" at bounding box center [593, 234] width 376 height 321
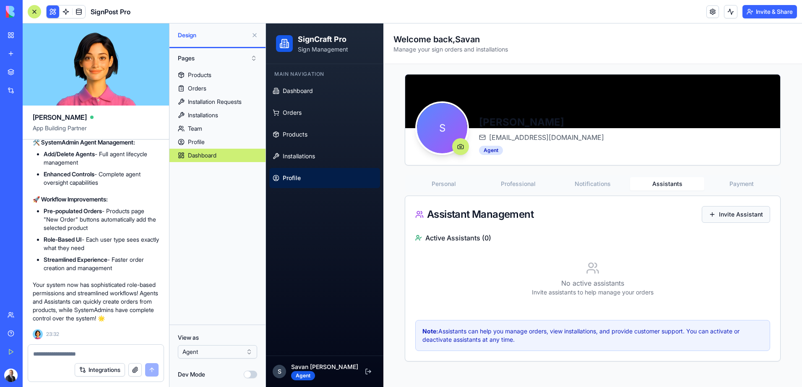
click at [733, 219] on button "Invite Assistant" at bounding box center [735, 214] width 68 height 17
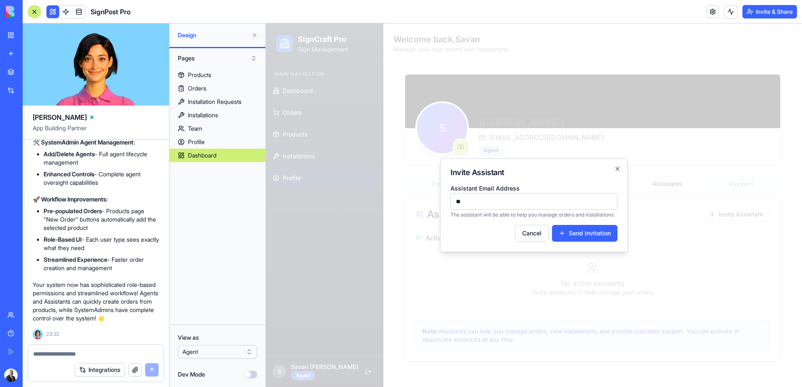
type input "**********"
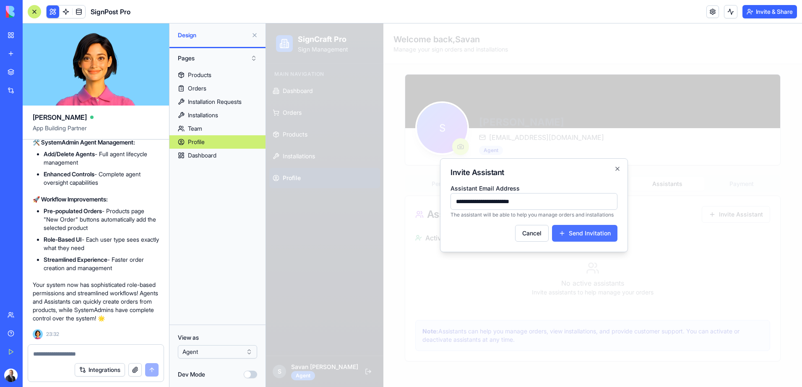
click at [594, 235] on div "Send Invitation" at bounding box center [584, 233] width 52 height 8
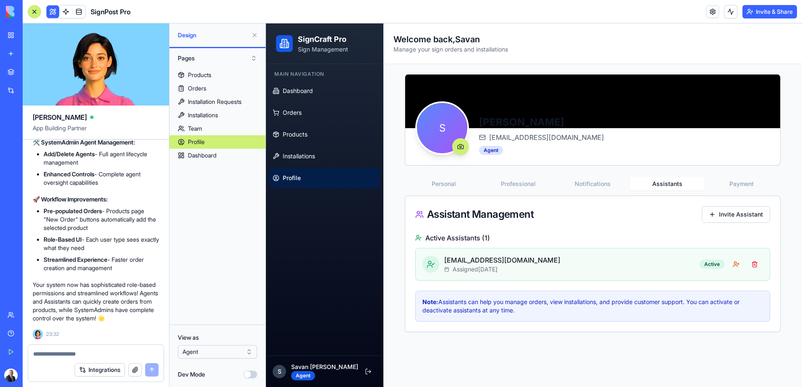
click at [237, 351] on html "BETA My Workspace New app Marketplace Integrations Recent SignPost Pro Social M…" at bounding box center [401, 193] width 802 height 387
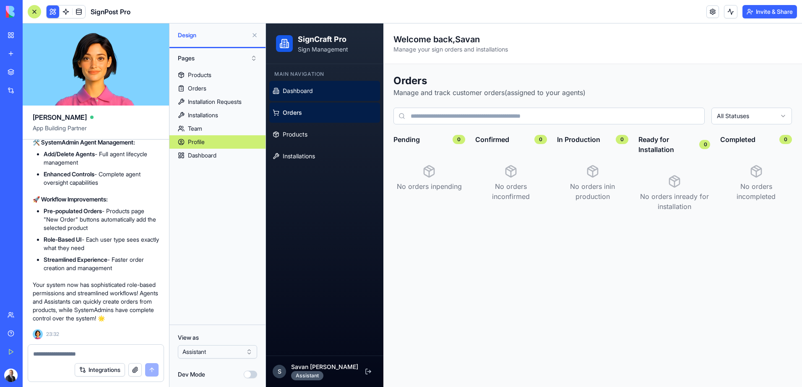
click at [298, 84] on link "Dashboard" at bounding box center [324, 91] width 111 height 20
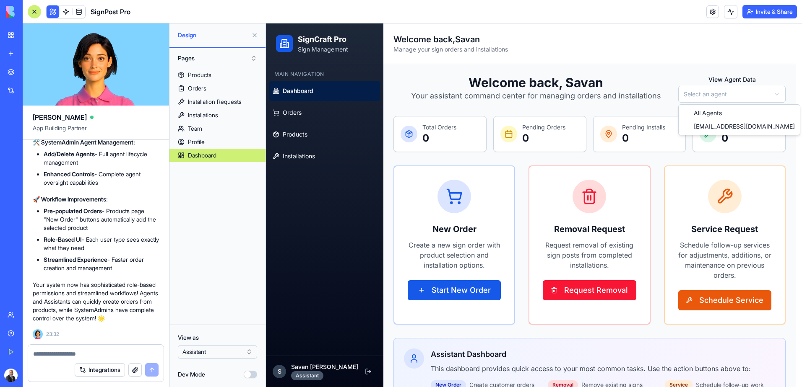
click at [719, 92] on html "SignCraft Pro Sign Management Main Navigation Dashboard Orders Products Install…" at bounding box center [534, 229] width 536 height 413
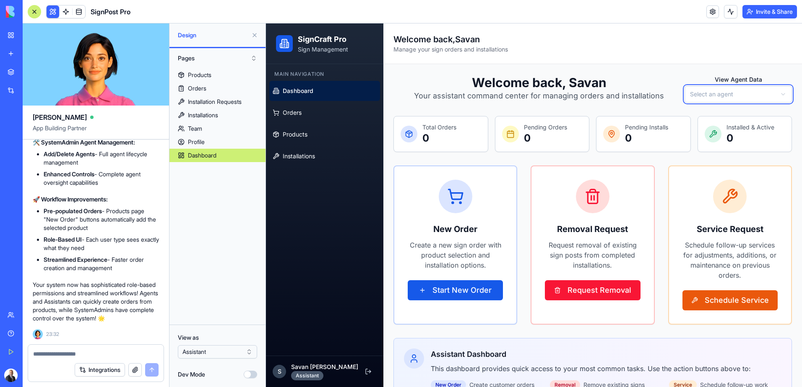
click at [685, 77] on html "SignCraft Pro Sign Management Main Navigation Dashboard Orders Products Install…" at bounding box center [534, 229] width 536 height 413
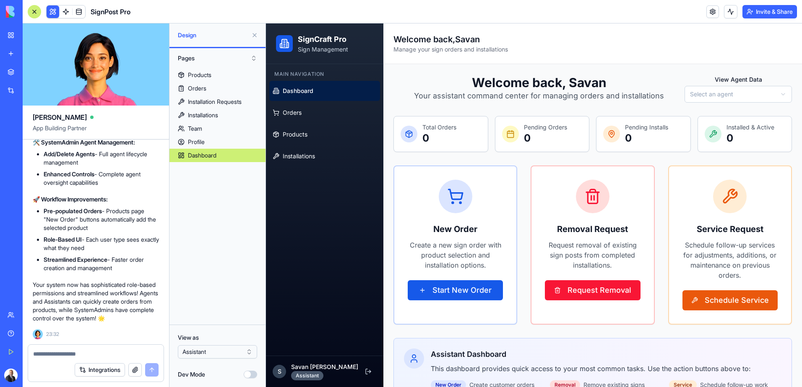
click at [706, 96] on html "SignCraft Pro Sign Management Main Navigation Dashboard Orders Products Install…" at bounding box center [534, 229] width 536 height 413
click at [693, 97] on html "SignCraft Pro Sign Management Main Navigation Dashboard Orders Products Install…" at bounding box center [534, 229] width 536 height 413
click at [205, 350] on html "BETA My Workspace New app Marketplace Integrations Recent SignPost Pro Social M…" at bounding box center [401, 193] width 802 height 387
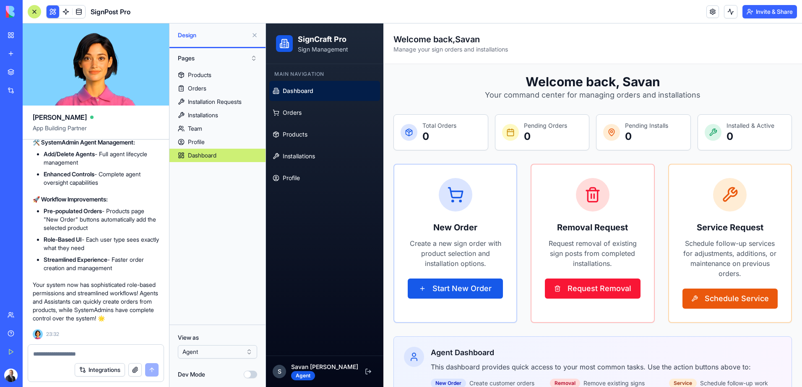
click at [204, 354] on html "BETA My Workspace New app Marketplace Integrations Recent SignPost Pro Social M…" at bounding box center [401, 193] width 802 height 387
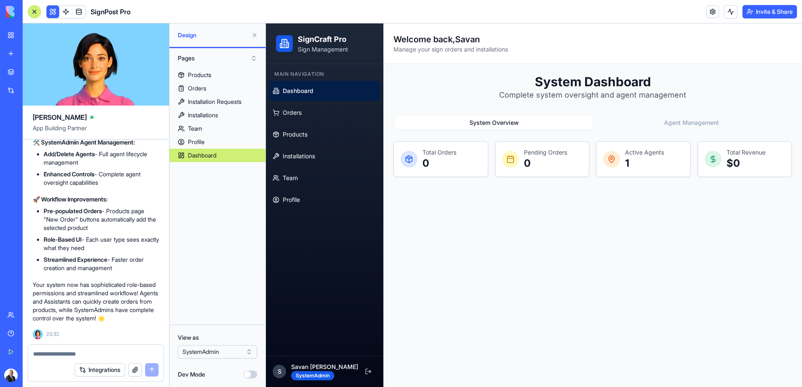
click at [656, 126] on button "Agent Management" at bounding box center [690, 122] width 197 height 13
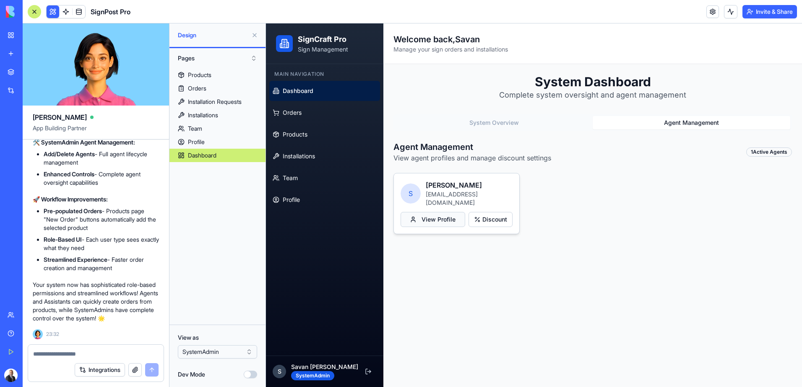
click at [450, 215] on button "View Profile" at bounding box center [432, 219] width 65 height 15
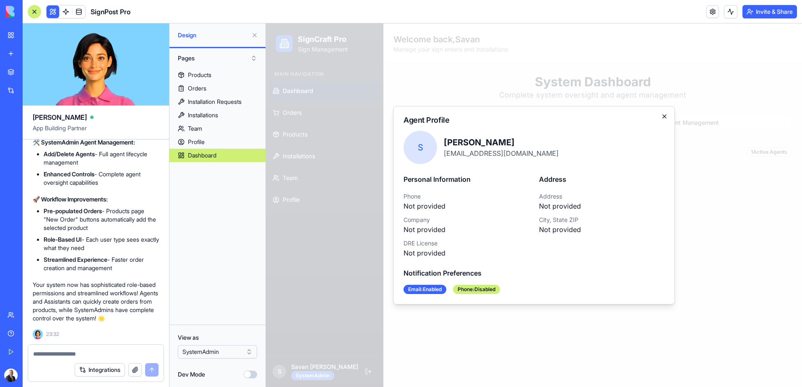
click at [661, 114] on icon "button" at bounding box center [664, 116] width 7 height 7
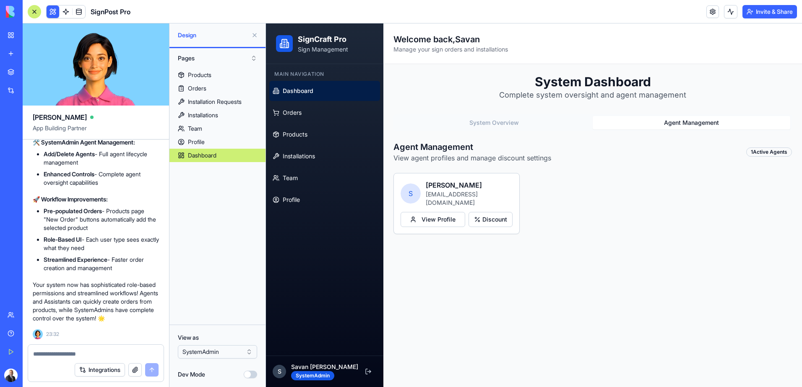
click at [226, 354] on html "BETA My Workspace New app Marketplace Integrations Recent SignPost Pro Social M…" at bounding box center [401, 193] width 802 height 387
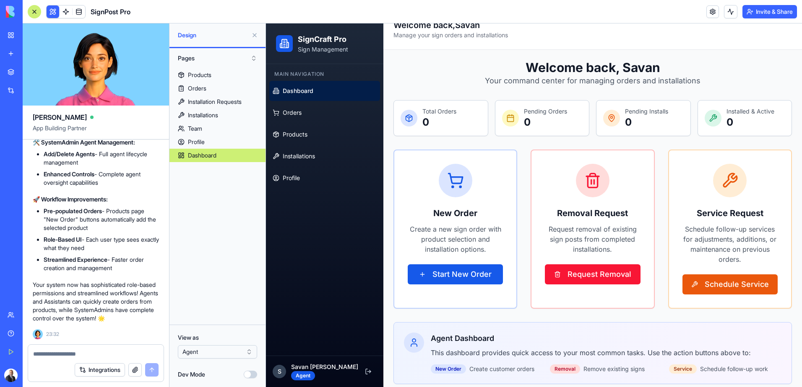
scroll to position [21, 0]
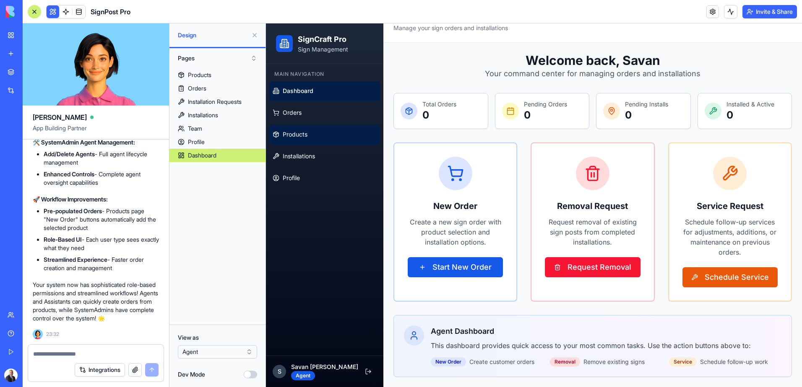
click at [299, 138] on span "Products" at bounding box center [295, 134] width 25 height 8
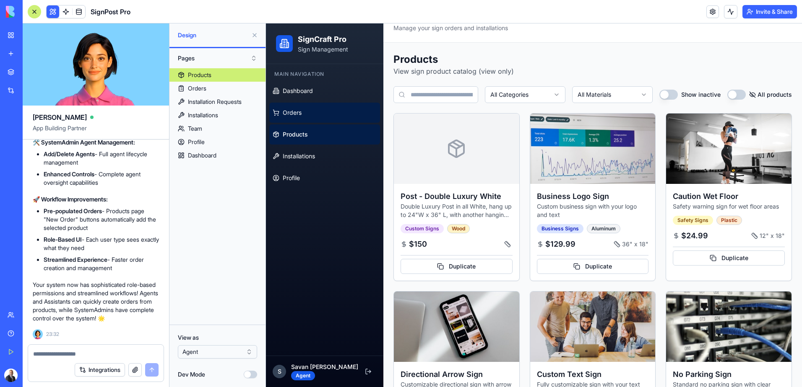
click at [301, 114] on span "Orders" at bounding box center [292, 113] width 19 height 8
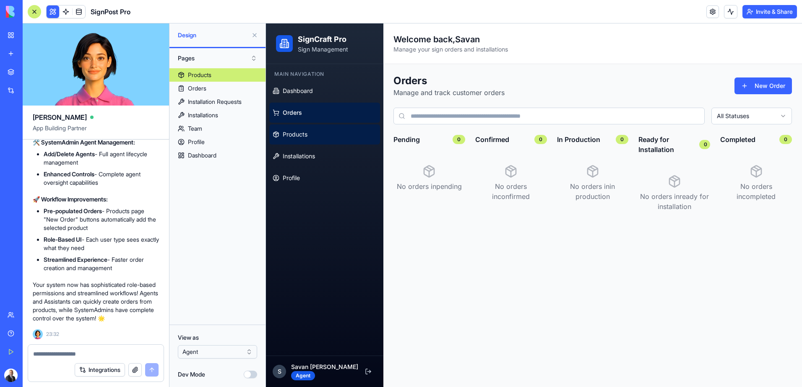
click at [301, 133] on span "Products" at bounding box center [295, 134] width 25 height 8
